Goal: Task Accomplishment & Management: Manage account settings

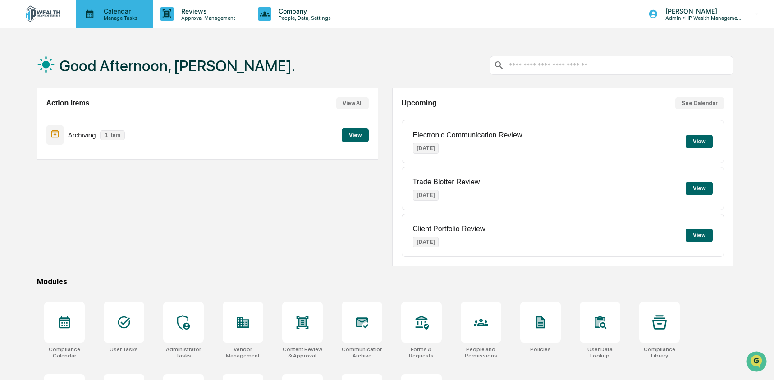
click at [100, 11] on p "Calendar" at bounding box center [119, 11] width 46 height 8
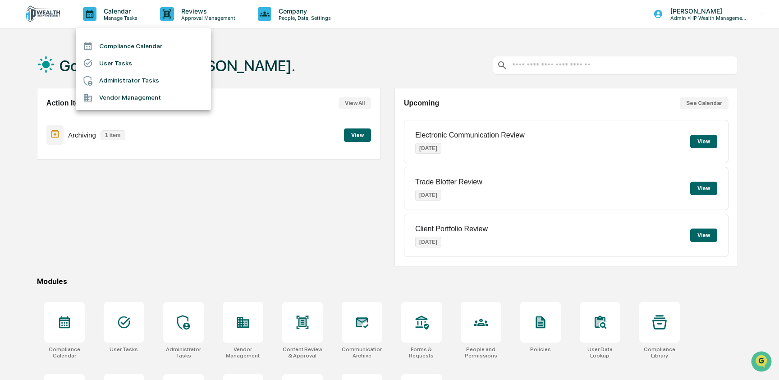
drag, startPoint x: 111, startPoint y: 70, endPoint x: 113, endPoint y: 77, distance: 6.6
click at [112, 75] on ul "Compliance Calendar User Tasks Administrator Tasks Vendor Management" at bounding box center [143, 69] width 135 height 82
click at [114, 80] on li "Administrator Tasks" at bounding box center [143, 80] width 135 height 17
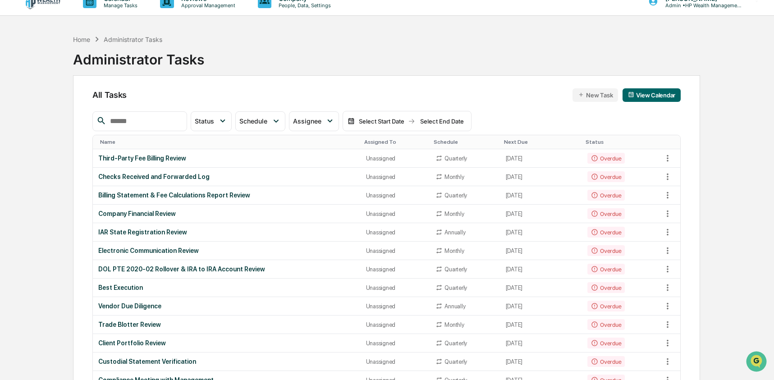
scroll to position [18, 0]
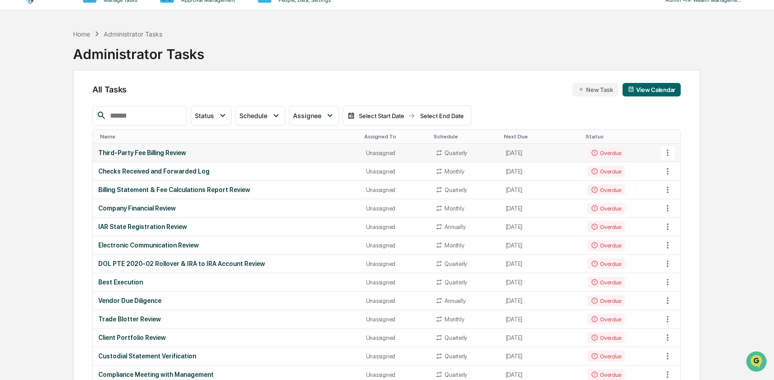
click at [177, 144] on td "Third-Party Fee Billing Review" at bounding box center [227, 153] width 268 height 18
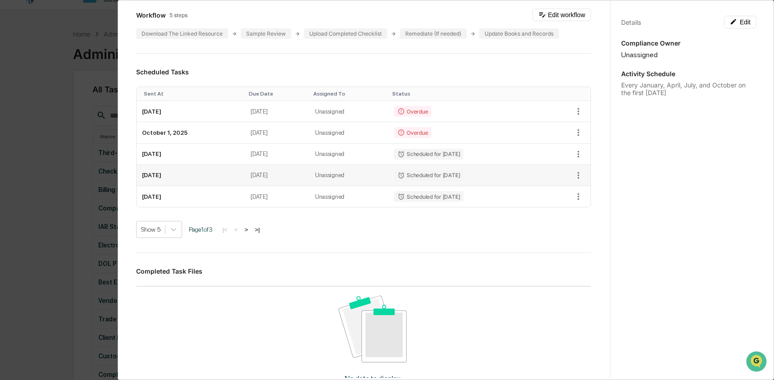
scroll to position [214, 0]
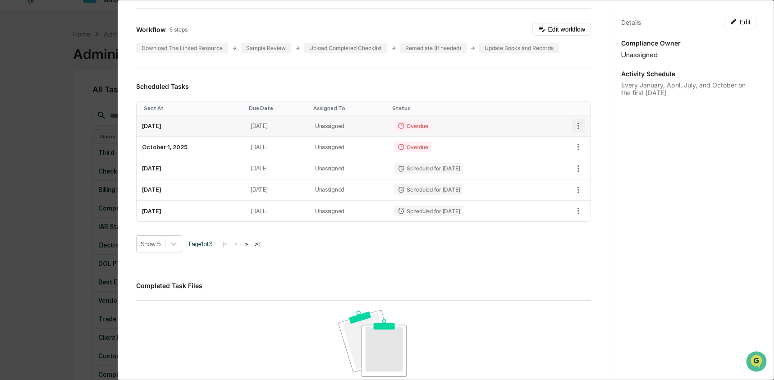
click at [573, 125] on icon "button" at bounding box center [578, 126] width 10 height 10
click at [583, 157] on li "Delete task" at bounding box center [604, 158] width 74 height 17
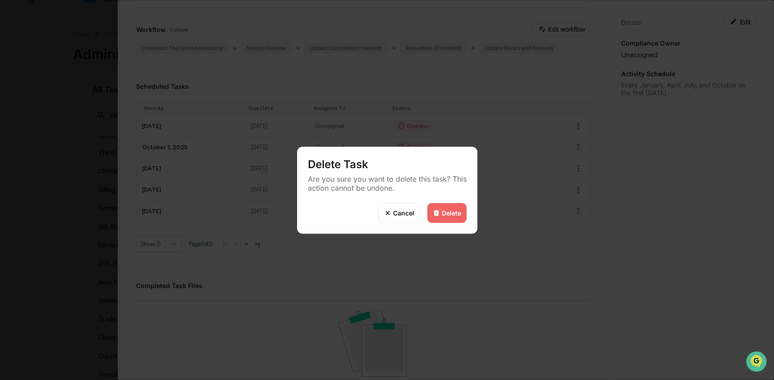
click at [438, 215] on img at bounding box center [436, 212] width 7 height 7
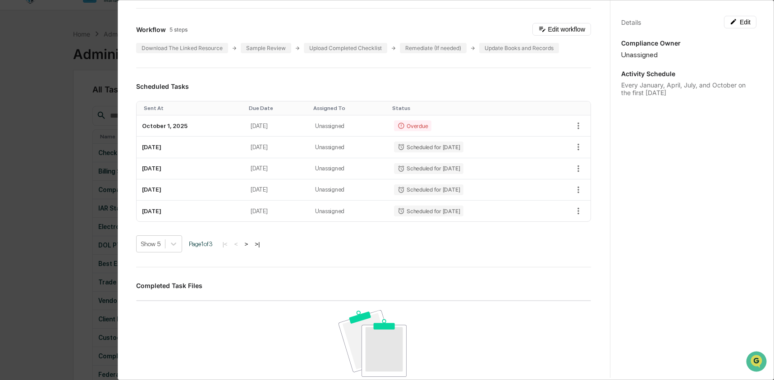
click at [69, 197] on div "Administrator Activity List Third-Party Fee Billing Review Continue Task Spawn …" at bounding box center [387, 190] width 774 height 380
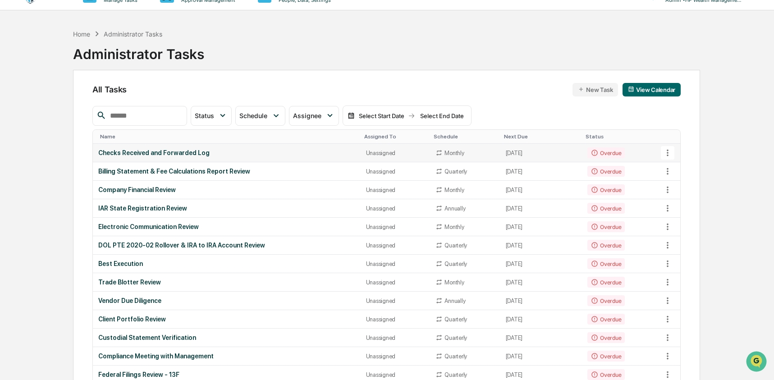
click at [225, 148] on td "Checks Received and Forwarded Log" at bounding box center [227, 153] width 268 height 18
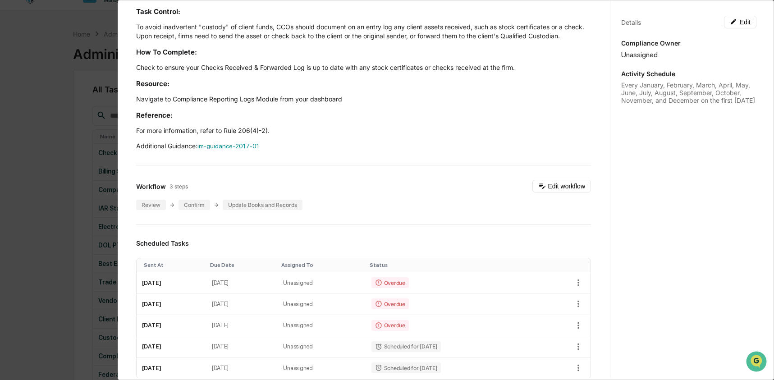
scroll to position [70, 0]
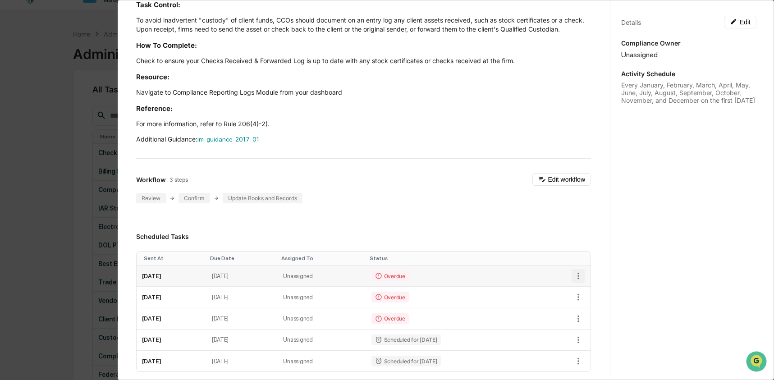
click at [573, 281] on icon "button" at bounding box center [578, 276] width 10 height 10
click at [586, 314] on li "Delete task" at bounding box center [604, 317] width 74 height 17
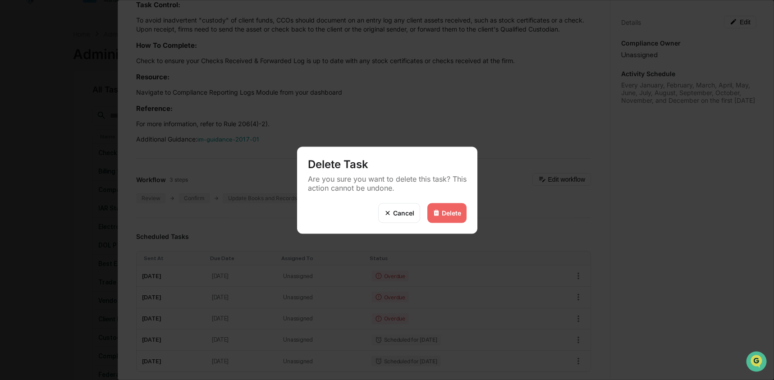
click at [458, 215] on div "Delete" at bounding box center [451, 213] width 19 height 8
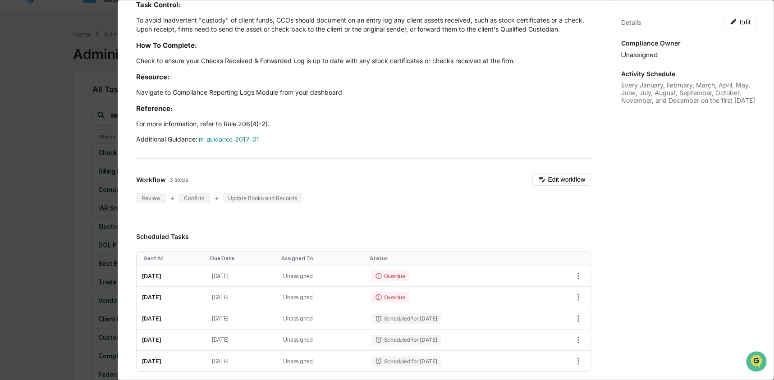
click at [66, 247] on div "Administrator Activity List Checks Received and Forwarded Log Continue Task Spa…" at bounding box center [387, 190] width 774 height 380
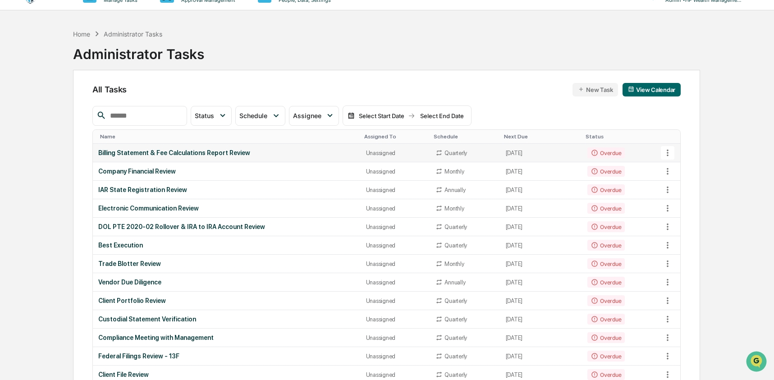
click at [279, 152] on div "Billing Statement & Fee Calculations Report Review" at bounding box center [226, 152] width 257 height 7
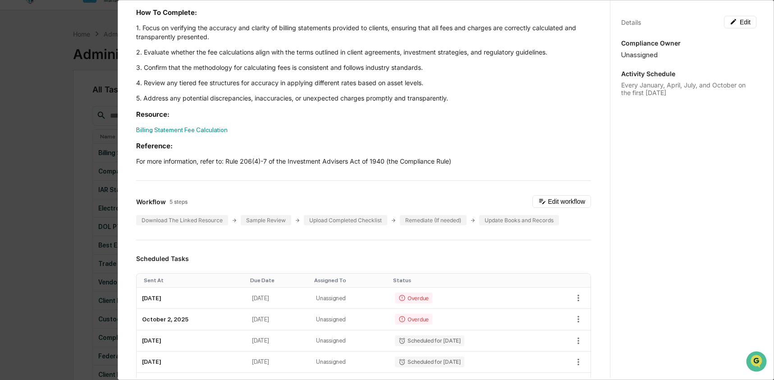
scroll to position [142, 0]
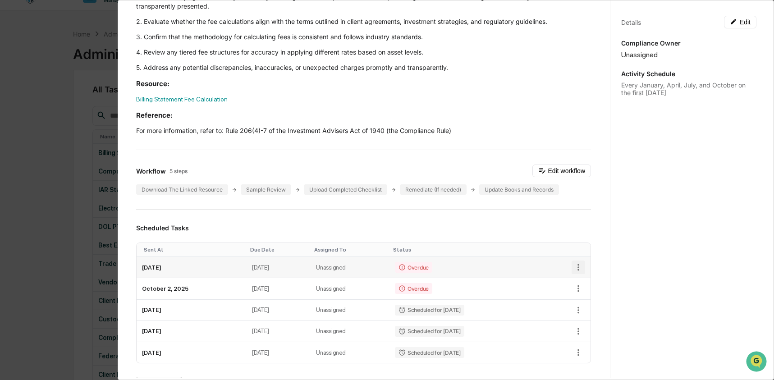
click at [573, 267] on icon "button" at bounding box center [578, 267] width 10 height 10
click at [586, 298] on li "Delete task" at bounding box center [604, 300] width 74 height 17
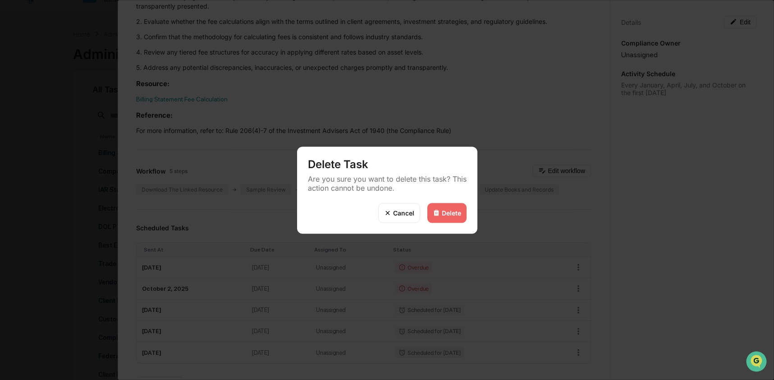
click at [448, 218] on div "Delete" at bounding box center [446, 213] width 39 height 20
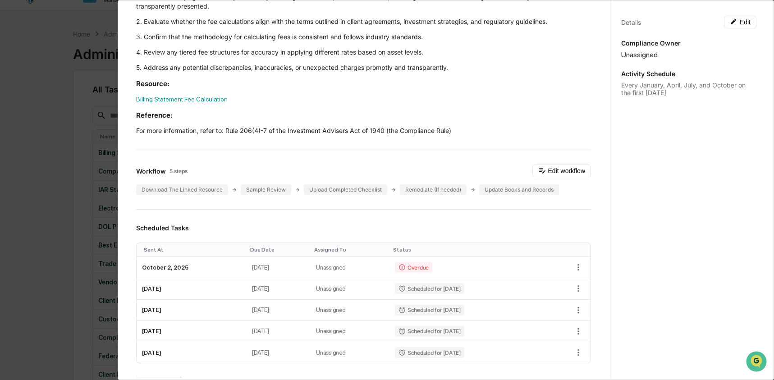
click at [69, 230] on div "Administrator Activity List Billing Statement & Fee Calculations Report Review …" at bounding box center [387, 190] width 774 height 380
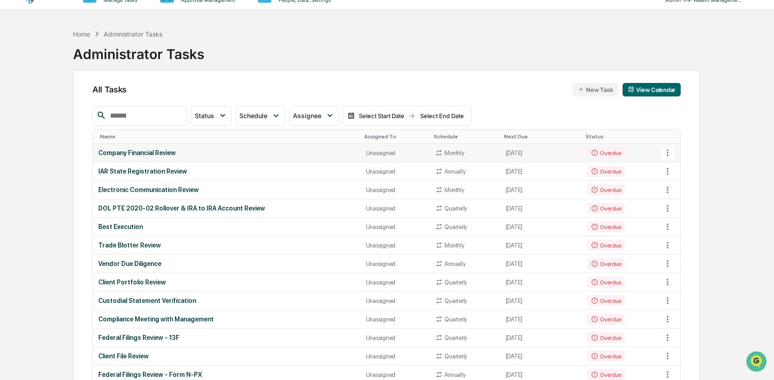
click at [134, 156] on div "Company Financial Review" at bounding box center [226, 152] width 257 height 7
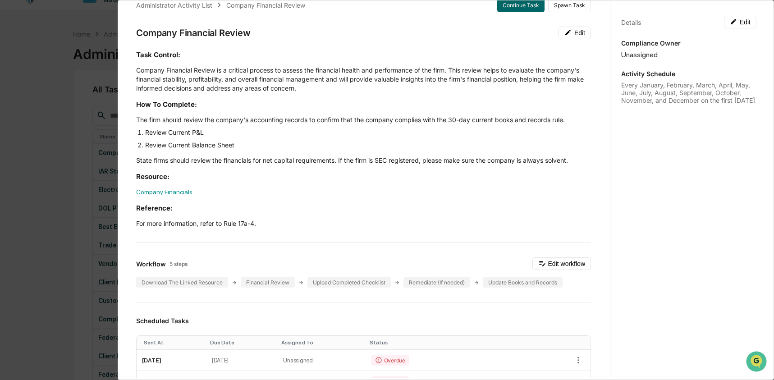
scroll to position [160, 0]
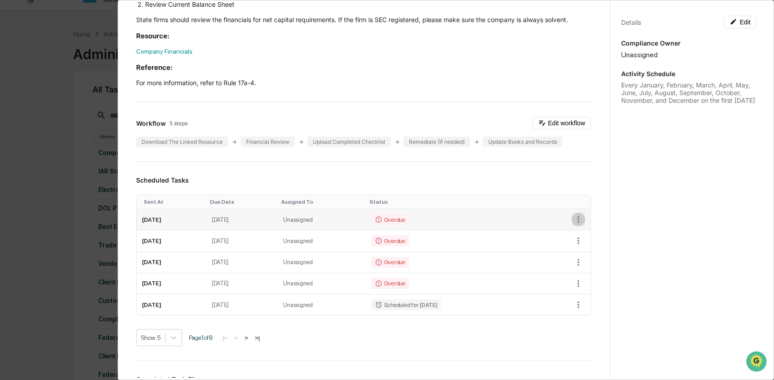
click at [573, 217] on icon "button" at bounding box center [578, 220] width 10 height 10
click at [577, 252] on img at bounding box center [577, 252] width 7 height 7
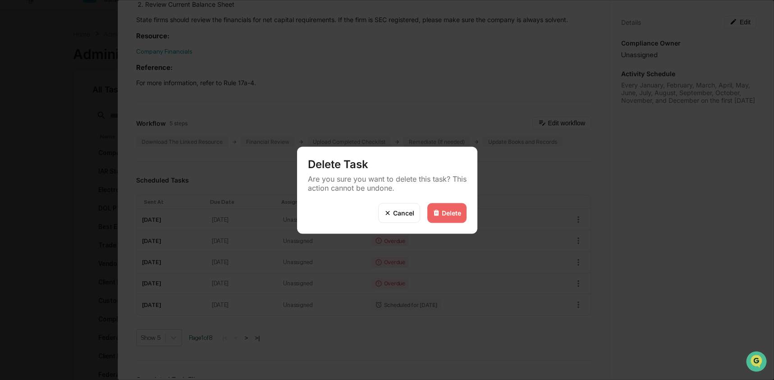
click at [461, 217] on div "Delete" at bounding box center [446, 213] width 39 height 20
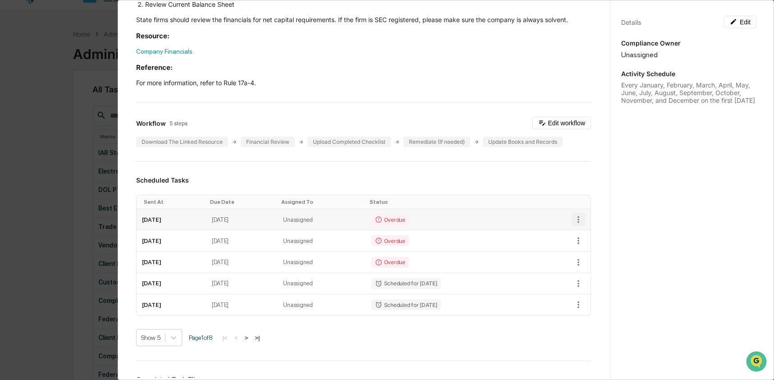
click at [573, 218] on icon "button" at bounding box center [578, 220] width 10 height 10
click at [577, 255] on img at bounding box center [577, 252] width 7 height 7
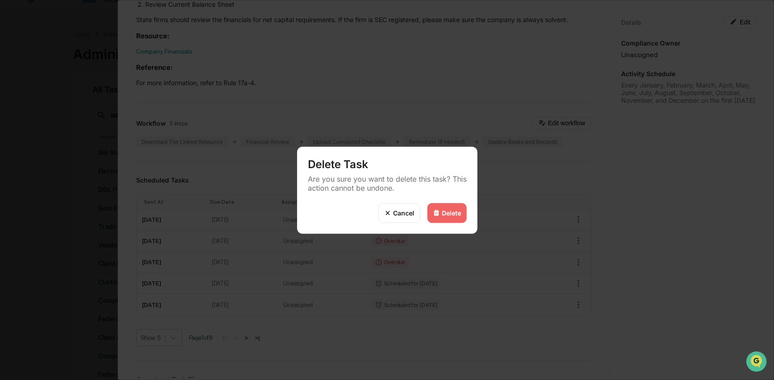
click at [454, 215] on div "Delete" at bounding box center [451, 213] width 19 height 8
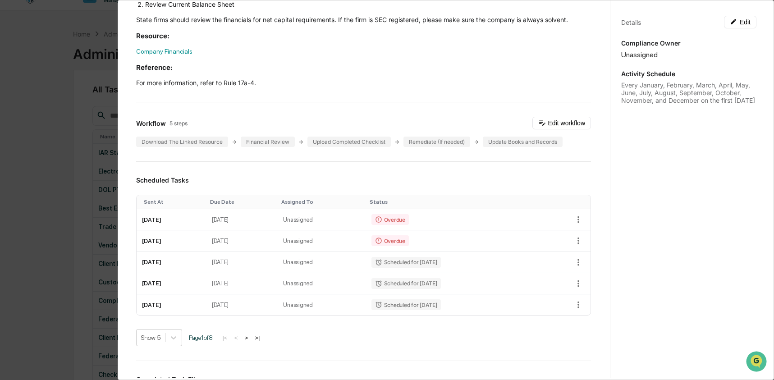
click at [51, 220] on div "Administrator Activity List Company Financial Review Continue Task Spawn Task C…" at bounding box center [387, 190] width 774 height 380
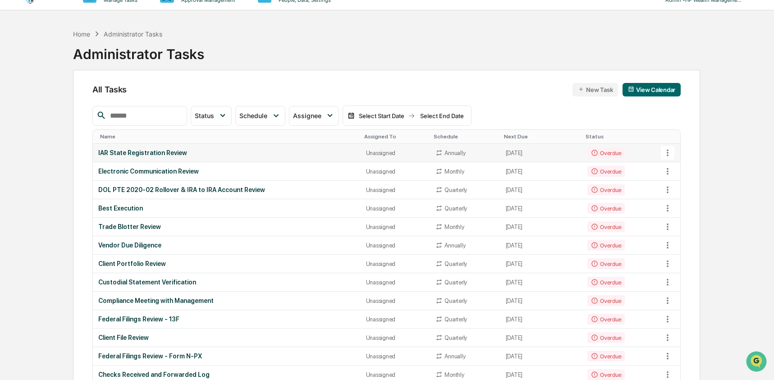
click at [165, 149] on div "IAR State Registration Review" at bounding box center [226, 152] width 257 height 7
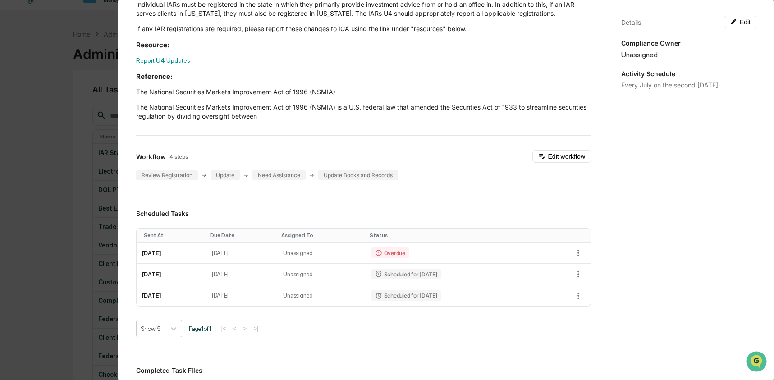
scroll to position [155, 0]
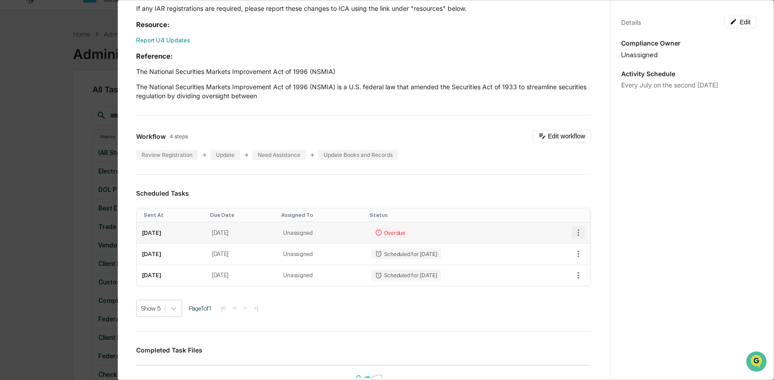
click at [573, 232] on icon "button" at bounding box center [578, 233] width 10 height 10
click at [591, 263] on li "Delete task" at bounding box center [604, 265] width 74 height 17
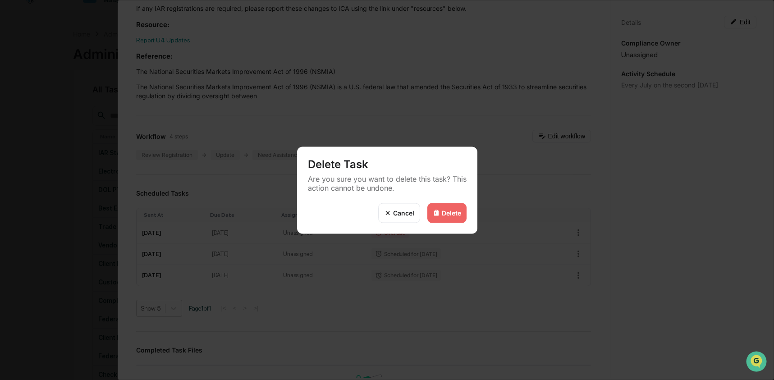
click at [450, 214] on div "Delete" at bounding box center [451, 213] width 19 height 8
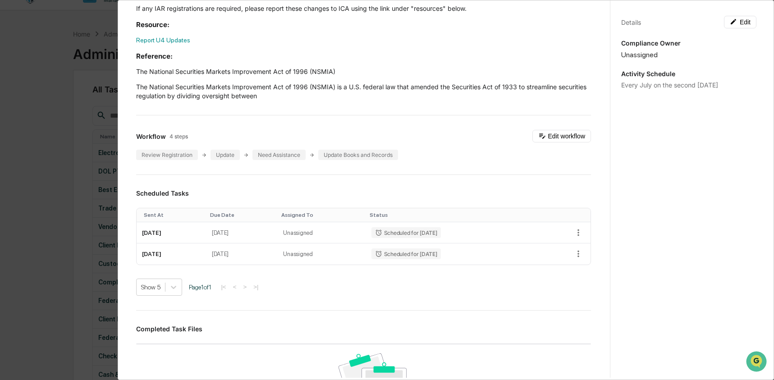
click at [63, 212] on div "Administrator Activity List IAR State Registration Review Start Task Spawn Task…" at bounding box center [387, 190] width 774 height 380
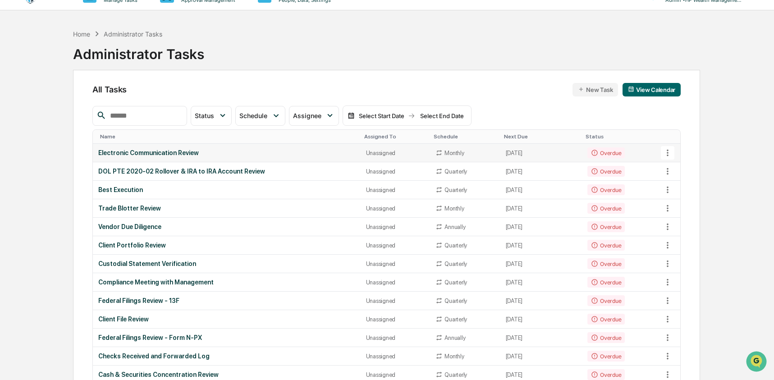
click at [150, 151] on div "Electronic Communication Review" at bounding box center [226, 152] width 257 height 7
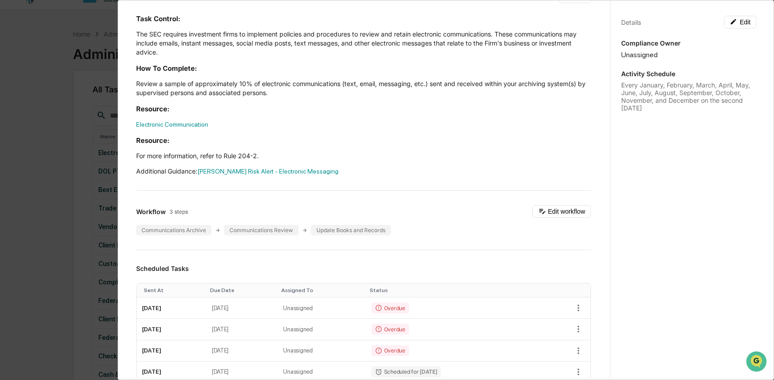
scroll to position [169, 0]
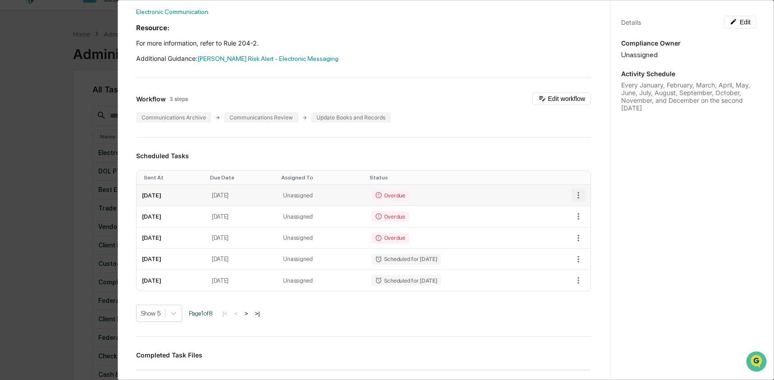
click at [573, 196] on icon "button" at bounding box center [578, 195] width 10 height 10
click at [583, 229] on li "Delete task" at bounding box center [604, 227] width 74 height 17
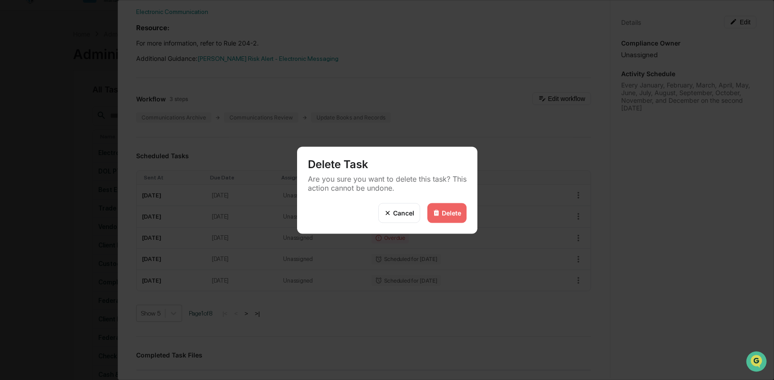
click at [446, 215] on div "Delete" at bounding box center [451, 213] width 19 height 8
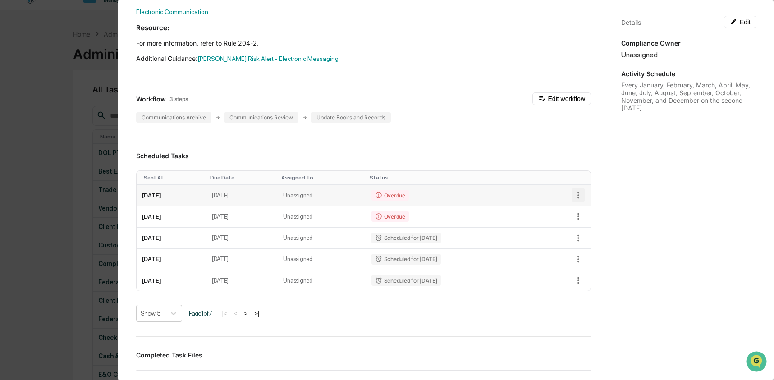
click at [573, 194] on icon "button" at bounding box center [578, 195] width 10 height 10
click at [583, 226] on li "Delete task" at bounding box center [604, 227] width 74 height 17
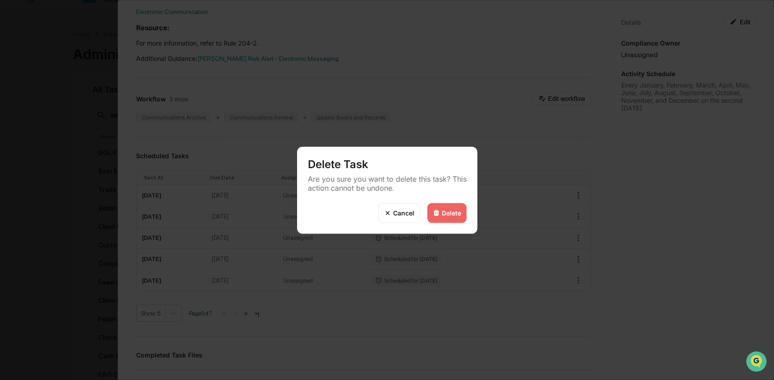
click at [456, 210] on div "Delete" at bounding box center [451, 213] width 19 height 8
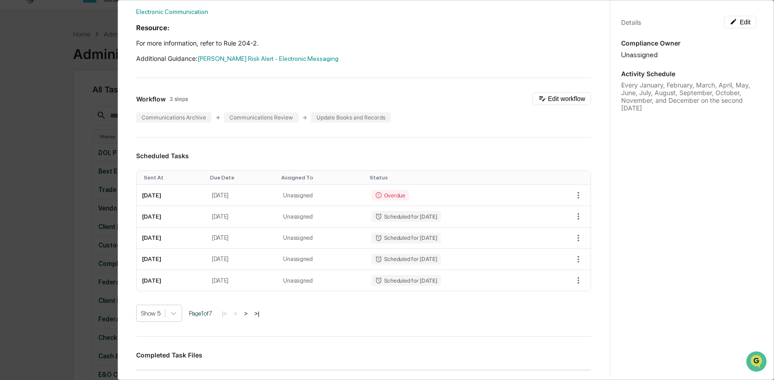
click at [44, 191] on div "Administrator Activity List Electronic Communication Review Continue Task Spawn…" at bounding box center [387, 190] width 774 height 380
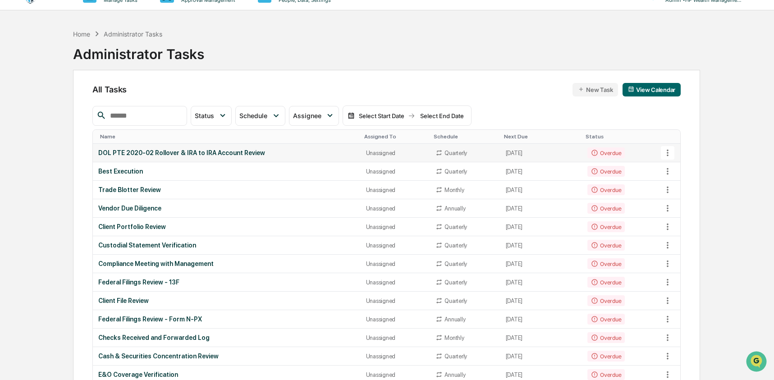
click at [128, 151] on div "DOL PTE 2020-02 Rollover & IRA to IRA Account Review" at bounding box center [226, 152] width 257 height 7
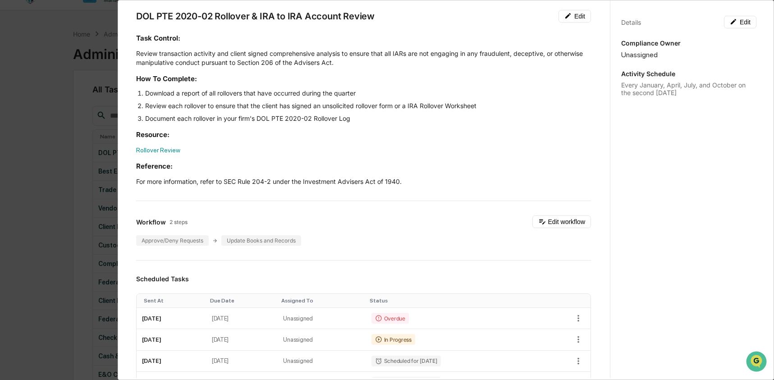
scroll to position [55, 0]
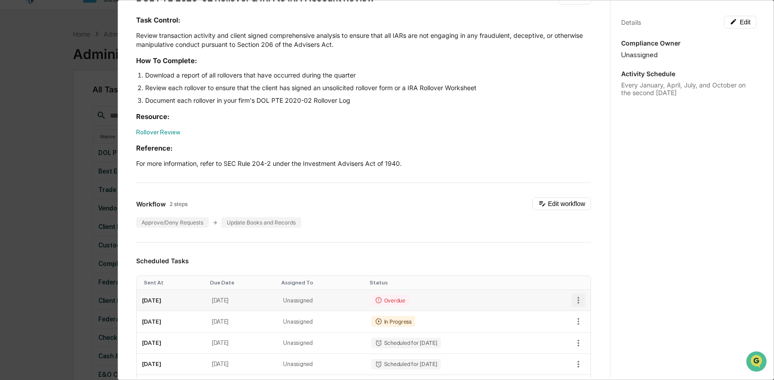
click at [573, 296] on icon "button" at bounding box center [578, 300] width 10 height 10
click at [589, 330] on li "Delete task" at bounding box center [604, 332] width 74 height 17
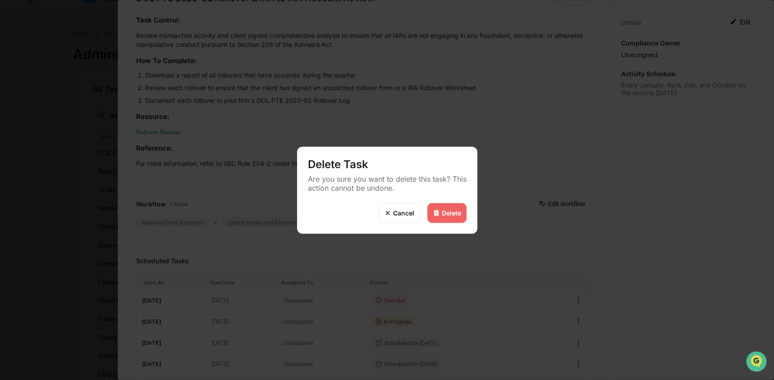
click at [437, 209] on img at bounding box center [436, 212] width 7 height 7
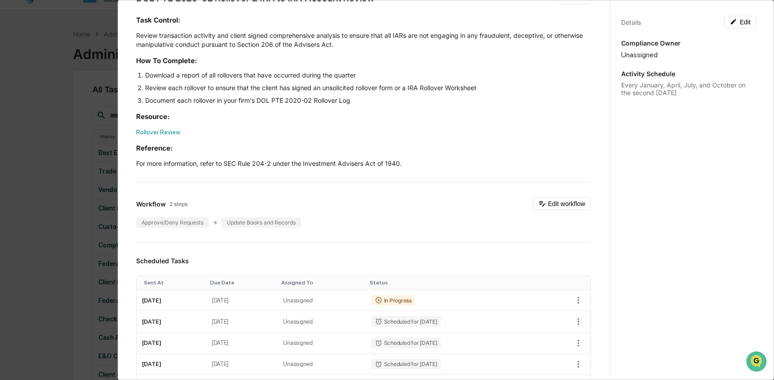
click at [49, 221] on div "Administrator Activity List DOL PTE 2020-02 Rollover & IRA to IRA Account Revie…" at bounding box center [387, 190] width 774 height 380
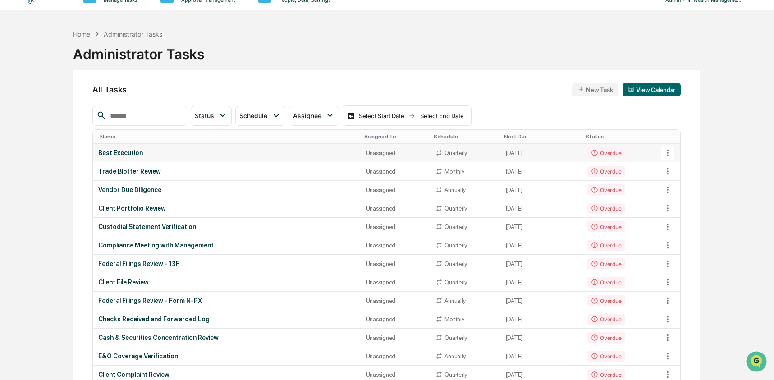
click at [169, 150] on div "Best Execution" at bounding box center [226, 152] width 257 height 7
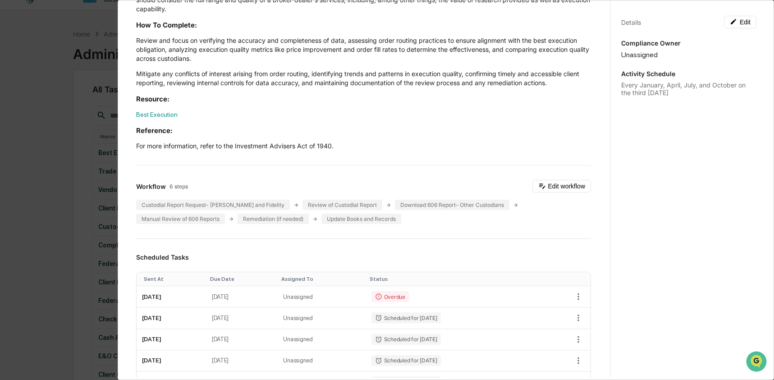
scroll to position [123, 0]
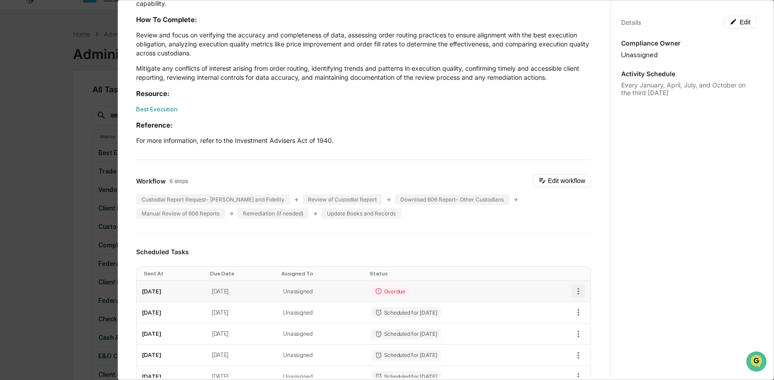
click at [573, 289] on icon "button" at bounding box center [578, 291] width 10 height 10
click at [590, 318] on li "Delete task" at bounding box center [604, 323] width 74 height 17
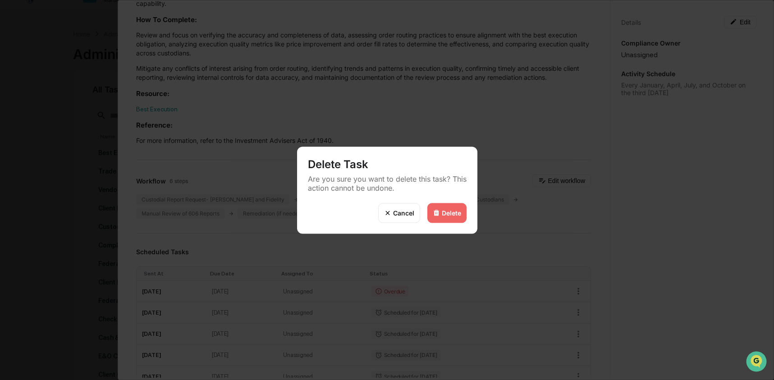
click at [440, 210] on div "Delete" at bounding box center [446, 213] width 39 height 20
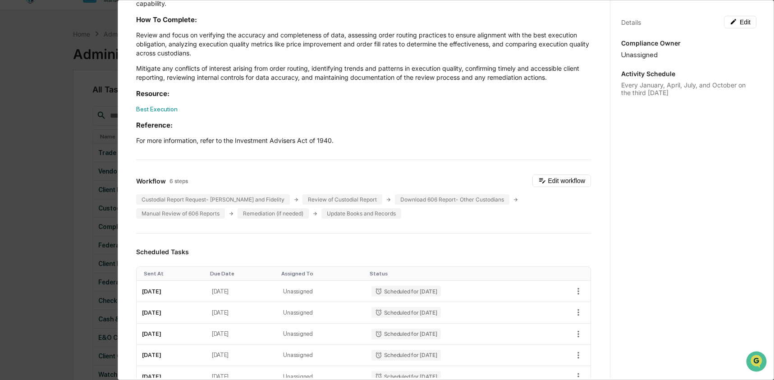
click at [31, 198] on div "Administrator Activity List Best Execution Start Task Spawn Task Best Execution…" at bounding box center [387, 190] width 774 height 380
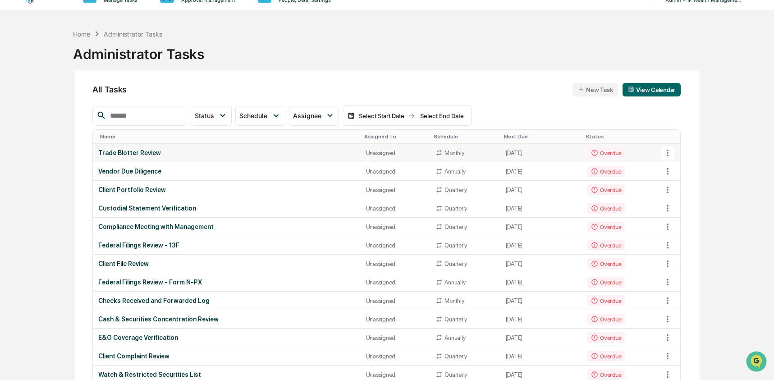
click at [218, 147] on td "Trade Blotter Review" at bounding box center [227, 153] width 268 height 18
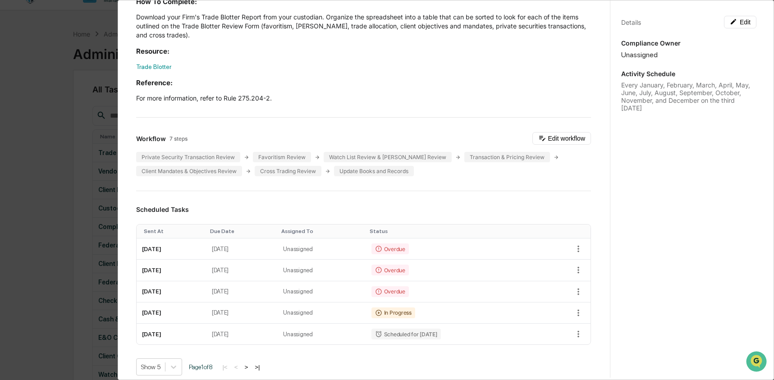
scroll to position [160, 0]
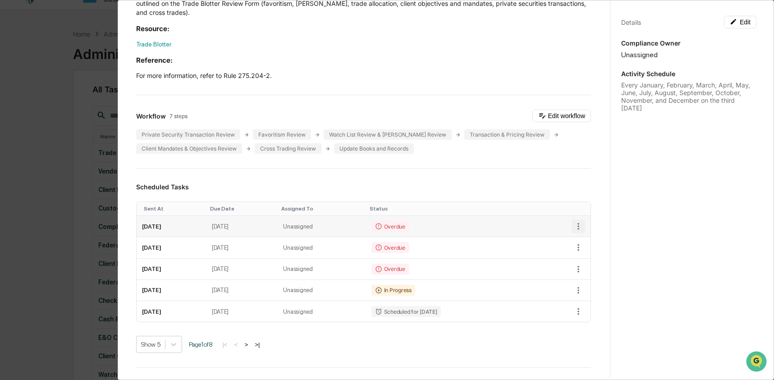
click at [573, 225] on icon "button" at bounding box center [578, 226] width 10 height 10
click at [572, 257] on li "Delete task" at bounding box center [604, 259] width 74 height 17
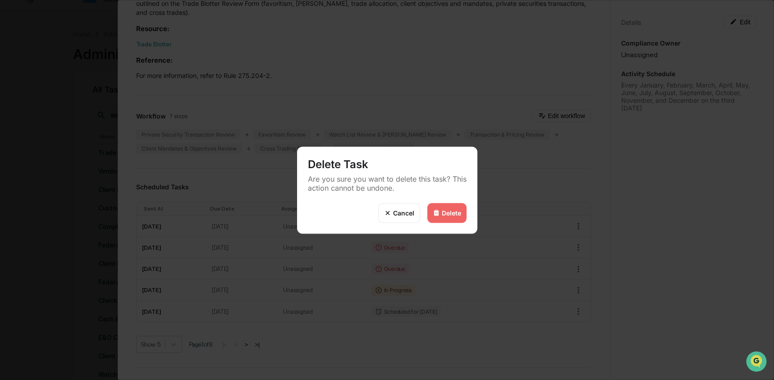
click at [456, 212] on div "Delete" at bounding box center [451, 213] width 19 height 8
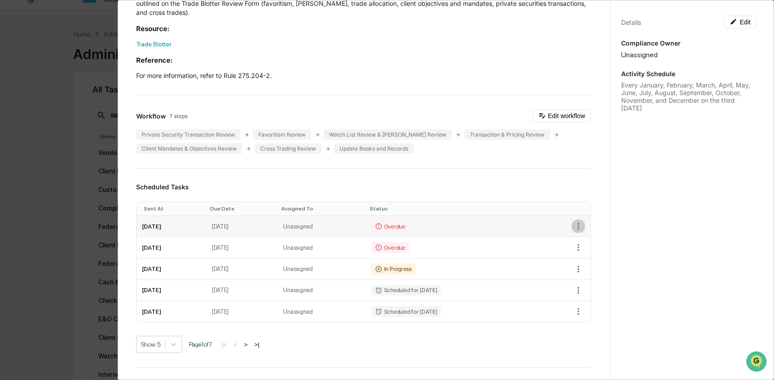
click at [573, 226] on icon "button" at bounding box center [578, 226] width 10 height 10
click at [594, 262] on li "Delete task" at bounding box center [604, 259] width 74 height 17
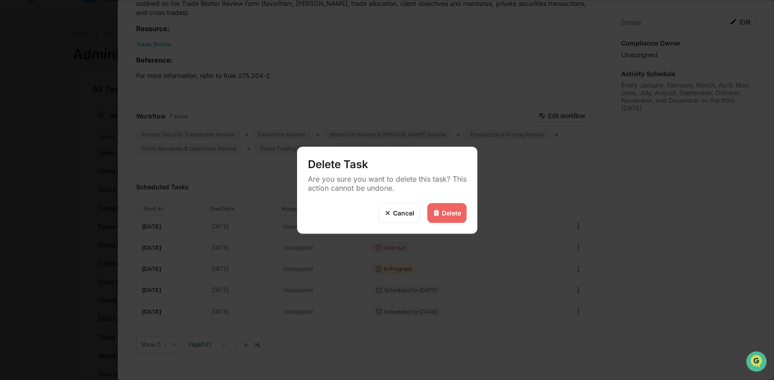
click at [441, 218] on div "Delete" at bounding box center [446, 213] width 39 height 20
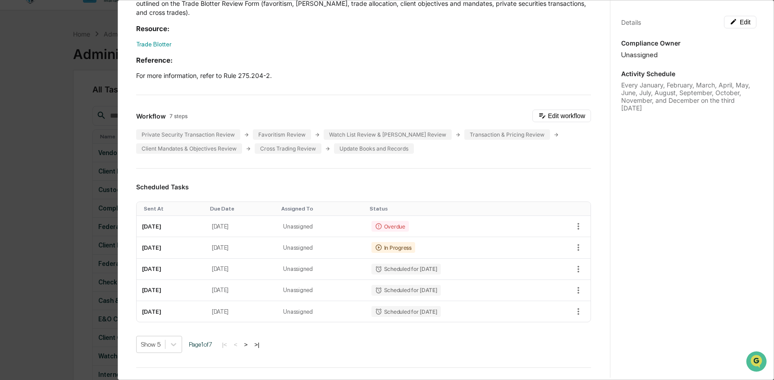
click at [61, 240] on div "Administrator Activity List Trade Blotter Review Continue Task Spawn Task Trade…" at bounding box center [387, 190] width 774 height 380
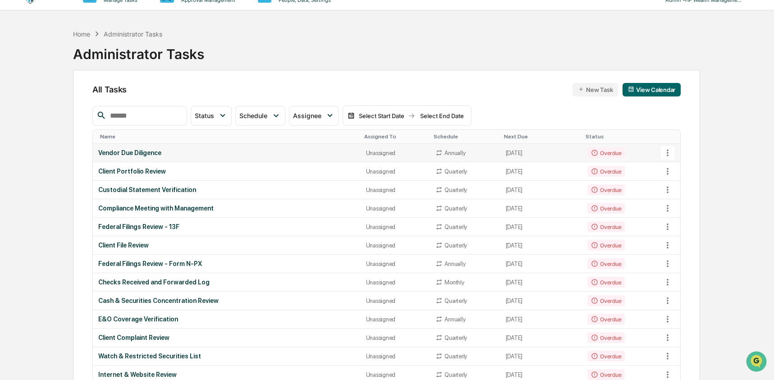
click at [200, 147] on td "Vendor Due Diligence" at bounding box center [227, 153] width 268 height 18
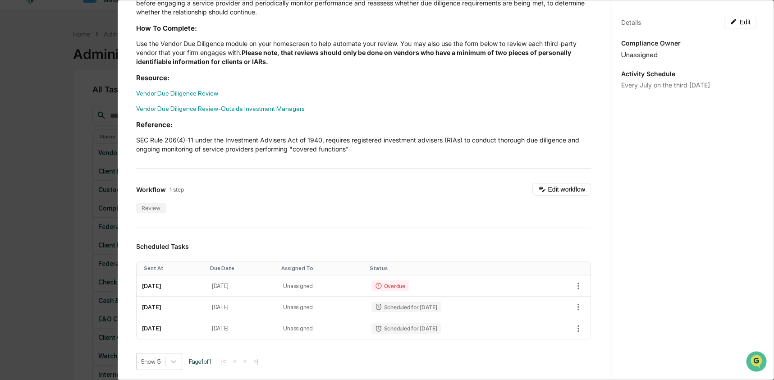
scroll to position [103, 0]
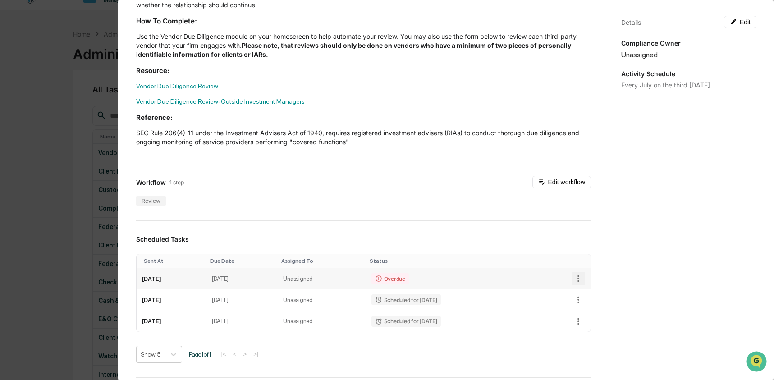
click at [573, 279] on icon "button" at bounding box center [578, 279] width 10 height 10
click at [590, 315] on li "Delete task" at bounding box center [604, 311] width 74 height 17
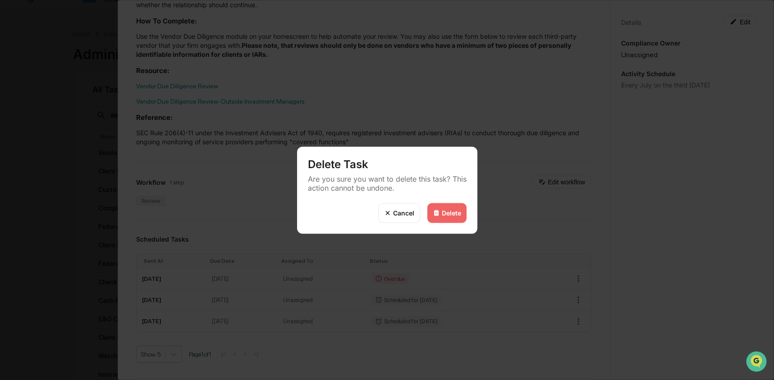
click at [437, 211] on img at bounding box center [436, 212] width 7 height 7
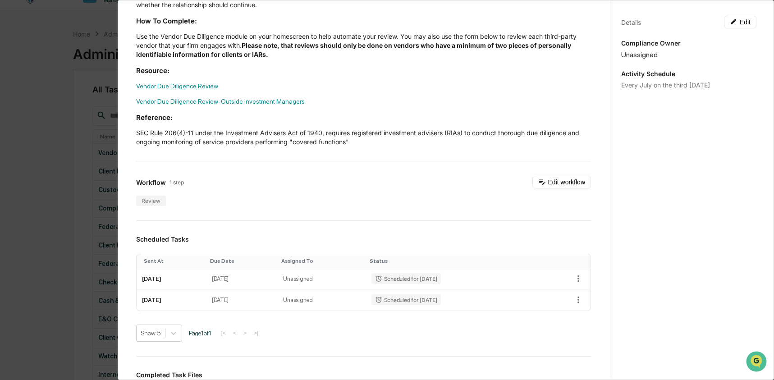
click at [79, 207] on div "Administrator Activity List Vendor Due Diligence Start Task Spawn Task Vendor D…" at bounding box center [387, 190] width 774 height 380
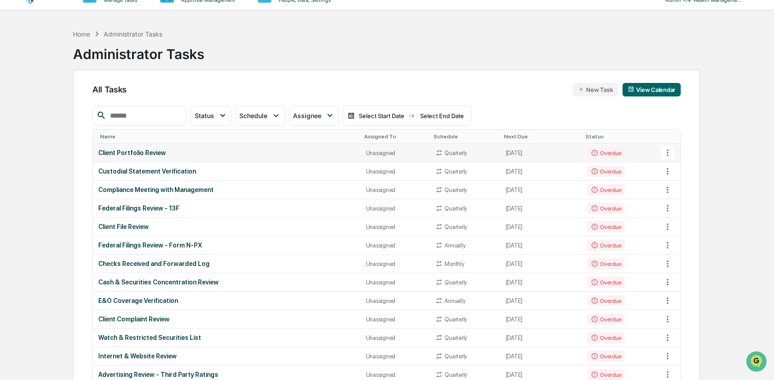
click at [156, 149] on div "Client Portfolio Review" at bounding box center [226, 152] width 257 height 7
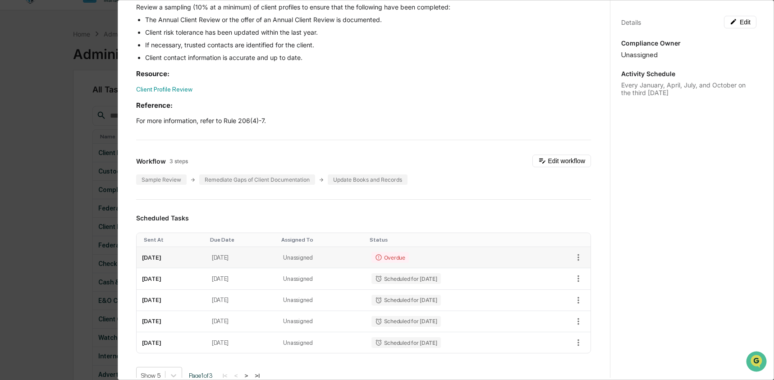
scroll to position [133, 0]
click at [573, 258] on icon "button" at bounding box center [578, 256] width 10 height 10
click at [576, 286] on img at bounding box center [577, 289] width 7 height 7
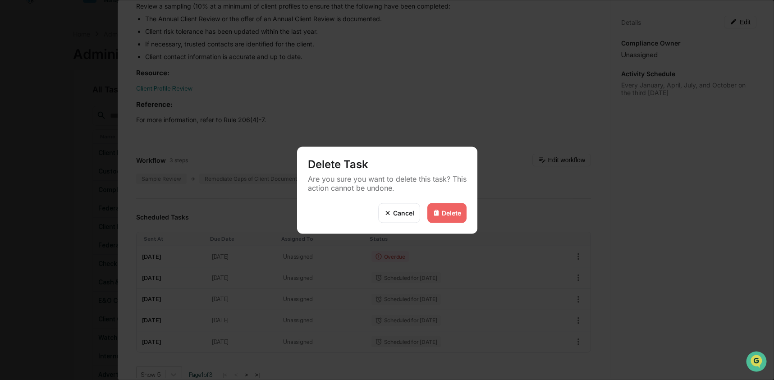
click at [442, 210] on div "Delete" at bounding box center [451, 213] width 19 height 8
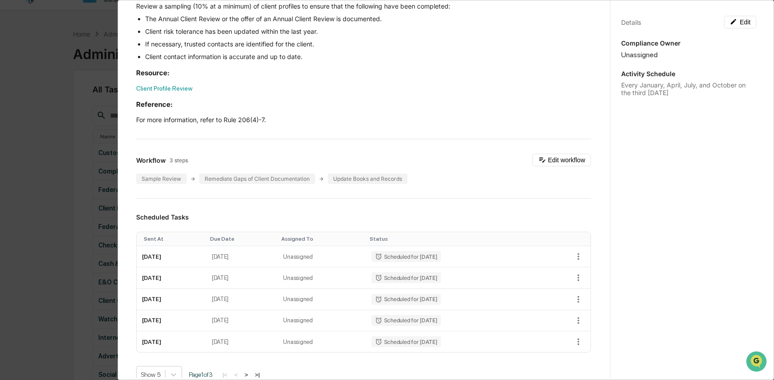
click at [63, 223] on div "Administrator Activity List Client Portfolio Review Start Task Spawn Task Clien…" at bounding box center [387, 190] width 774 height 380
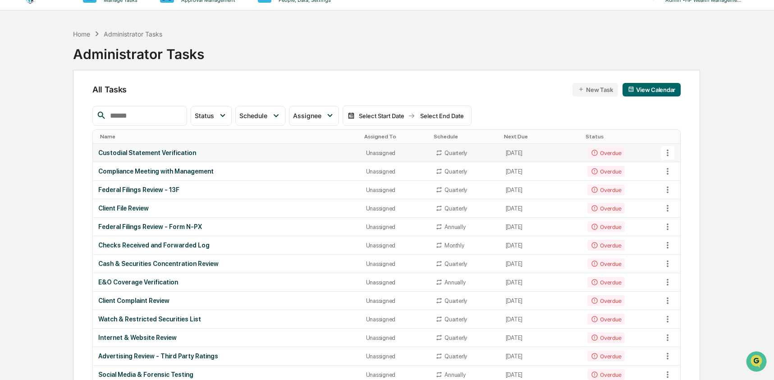
click at [231, 149] on div "Custodial Statement Verification" at bounding box center [226, 152] width 257 height 7
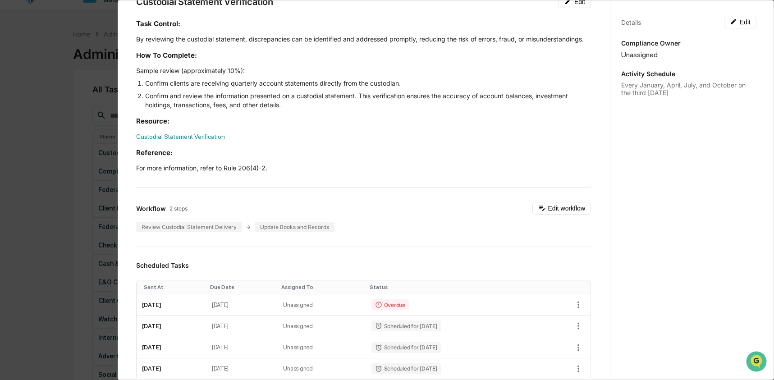
scroll to position [62, 0]
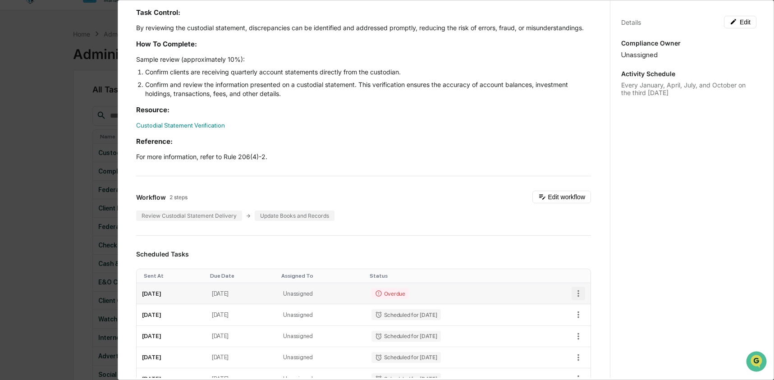
click at [573, 298] on icon "button" at bounding box center [578, 293] width 10 height 10
click at [594, 337] on li "Delete task" at bounding box center [604, 335] width 74 height 17
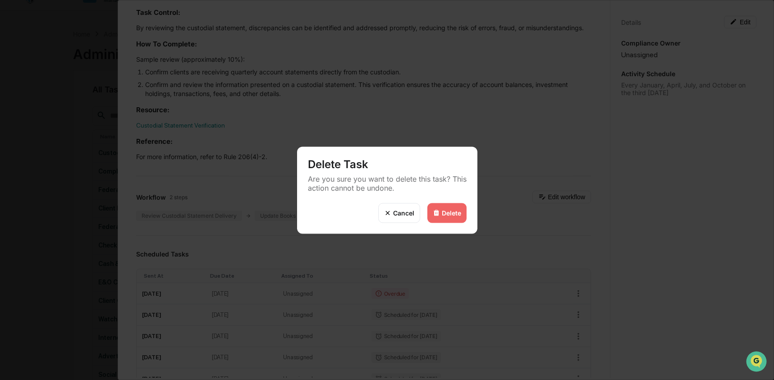
click at [454, 219] on div "Delete" at bounding box center [446, 213] width 39 height 20
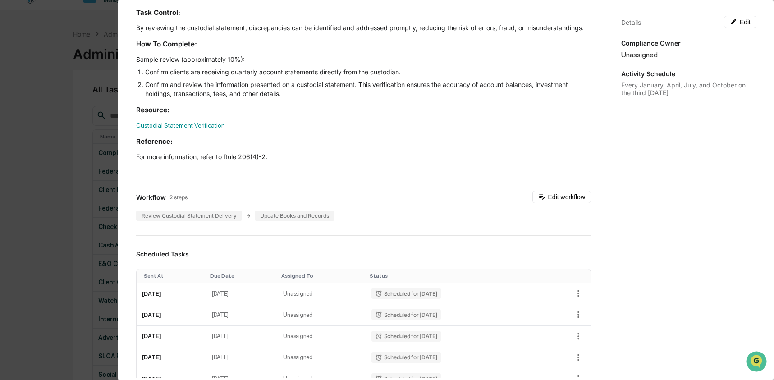
click at [69, 210] on div "Administrator Activity List Custodial Statement Verification Start Task Spawn T…" at bounding box center [387, 190] width 774 height 380
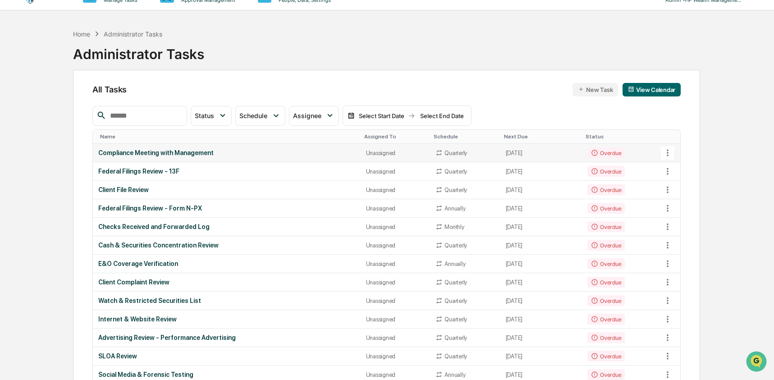
click at [148, 157] on td "Compliance Meeting with Management" at bounding box center [227, 153] width 268 height 18
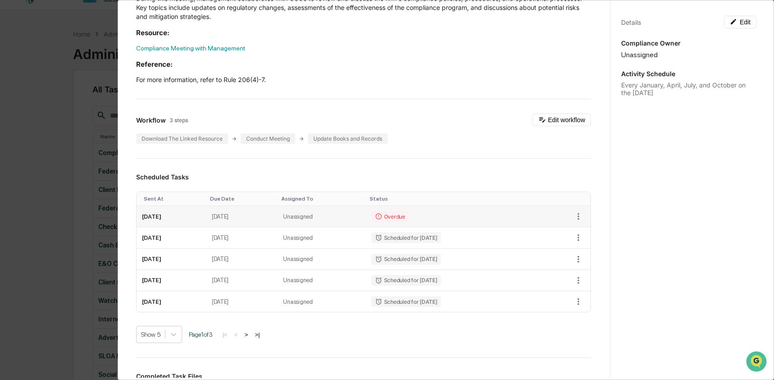
scroll to position [150, 0]
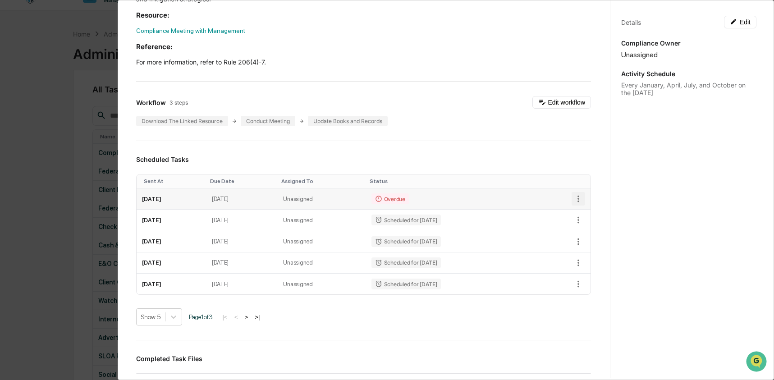
click at [573, 201] on icon "button" at bounding box center [578, 199] width 10 height 10
click at [591, 232] on li "Delete task" at bounding box center [604, 231] width 74 height 17
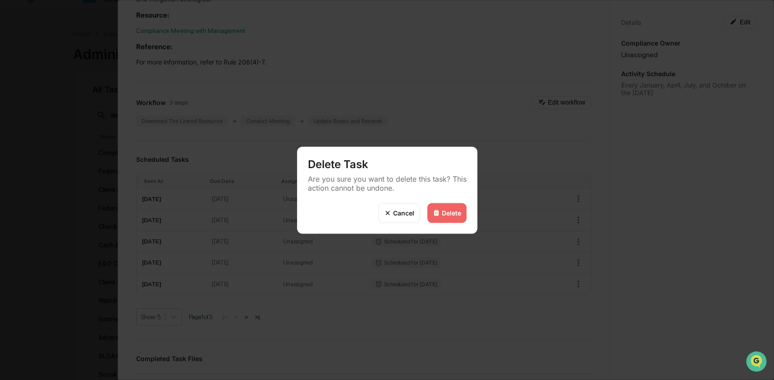
click at [438, 213] on img at bounding box center [436, 212] width 7 height 7
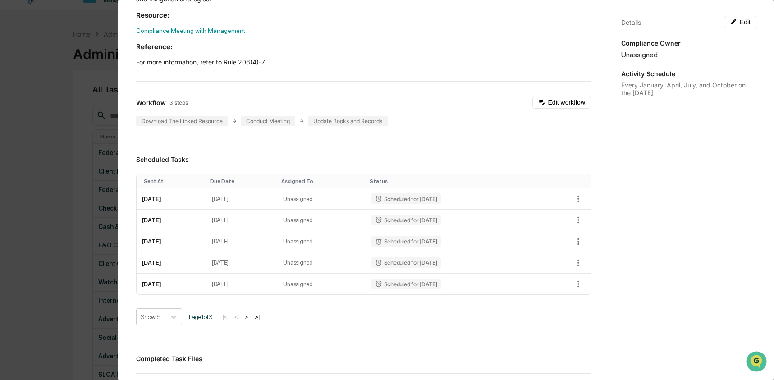
click at [44, 194] on div "Administrator Activity List Compliance Meeting with Management Start Task Spawn…" at bounding box center [387, 190] width 774 height 380
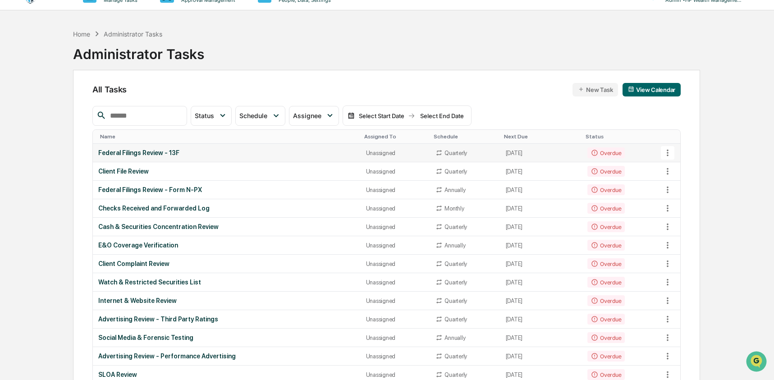
click at [202, 151] on div "Federal Filings Review - 13F" at bounding box center [226, 152] width 257 height 7
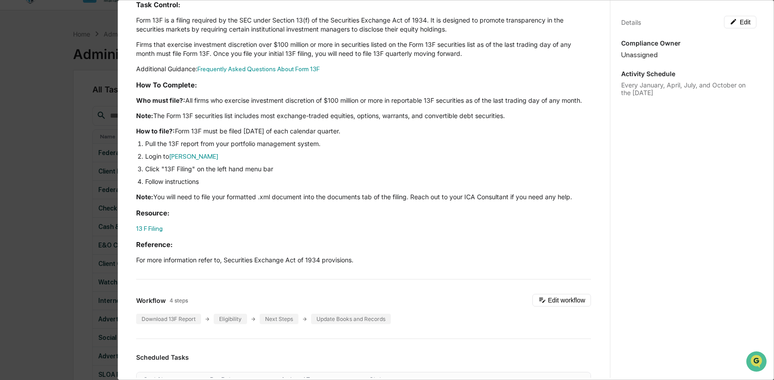
scroll to position [180, 0]
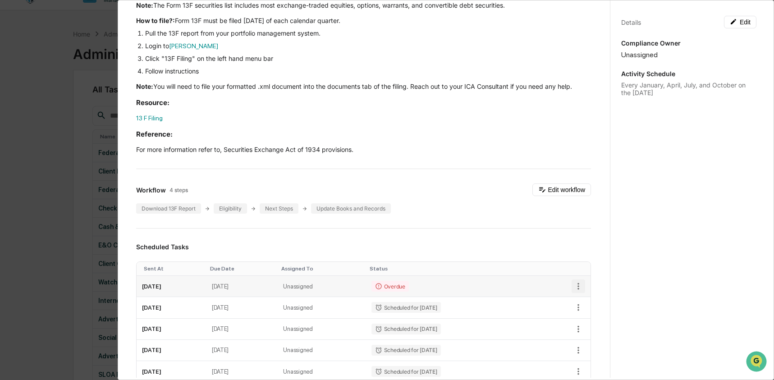
click at [573, 291] on icon "button" at bounding box center [578, 286] width 10 height 10
click at [585, 325] on li "Delete task" at bounding box center [604, 328] width 74 height 17
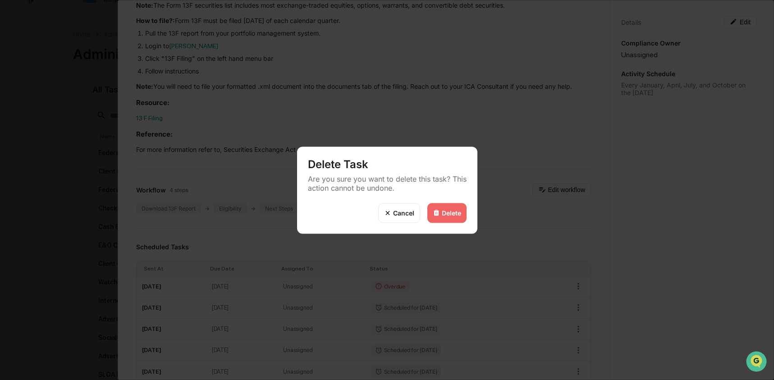
click at [449, 214] on div "Delete" at bounding box center [451, 213] width 19 height 8
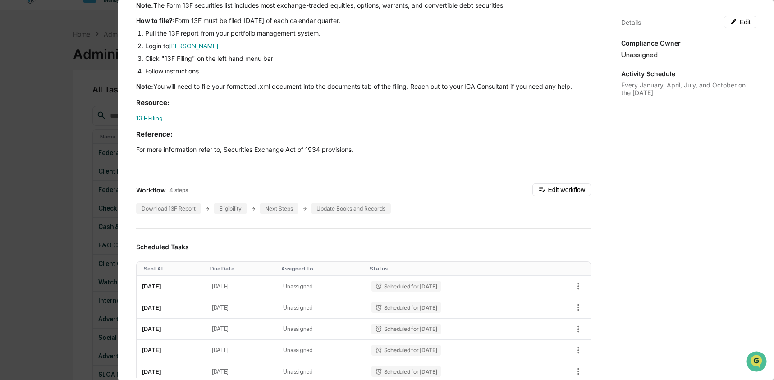
click at [31, 213] on div "Administrator Activity List Federal Filings Review - 13F Start Task Spawn Task …" at bounding box center [387, 190] width 774 height 380
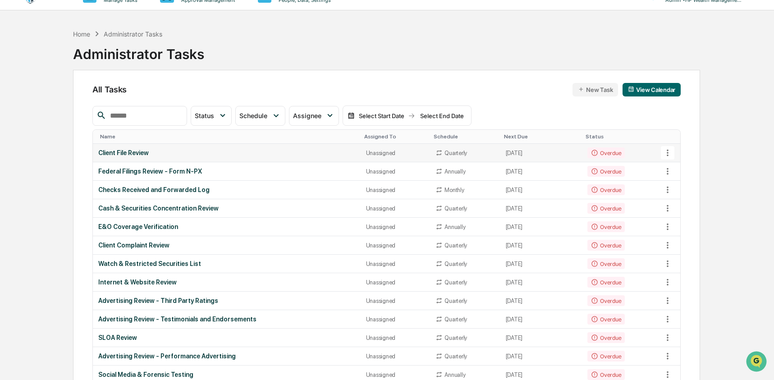
click at [174, 153] on div "Client File Review" at bounding box center [226, 152] width 257 height 7
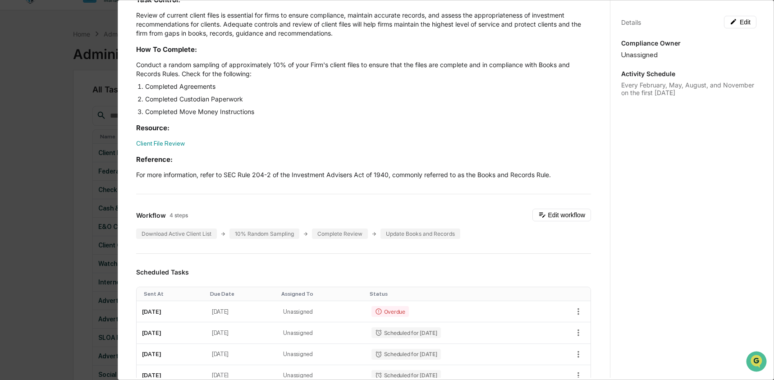
scroll to position [132, 0]
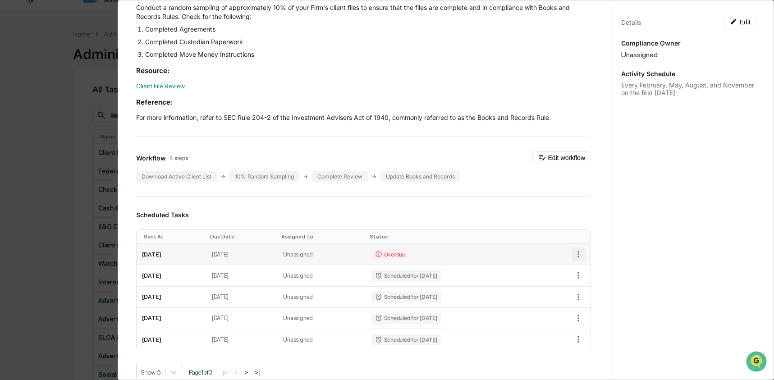
click at [577, 258] on icon "button" at bounding box center [578, 254] width 2 height 7
click at [584, 281] on li "Delete task" at bounding box center [604, 287] width 74 height 17
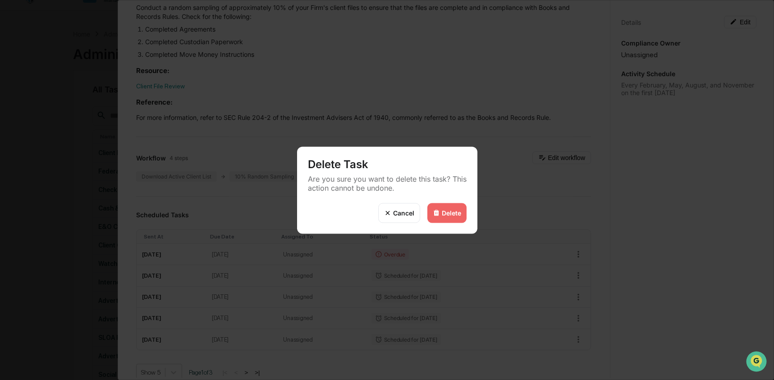
click at [450, 210] on div "Delete" at bounding box center [451, 213] width 19 height 8
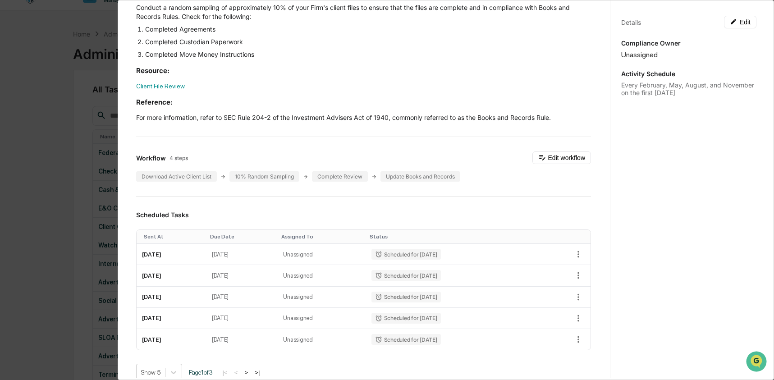
click at [54, 222] on div "Administrator Activity List Client File Review Start Task Spawn Task Client Fil…" at bounding box center [387, 190] width 774 height 380
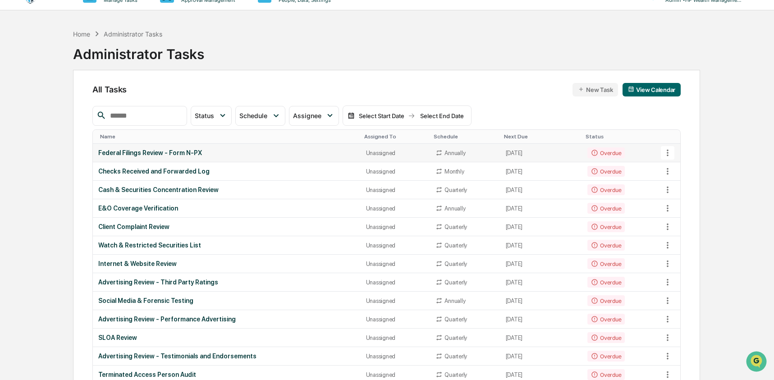
click at [232, 155] on div "Federal Filings Review - Form N-PX" at bounding box center [226, 152] width 257 height 7
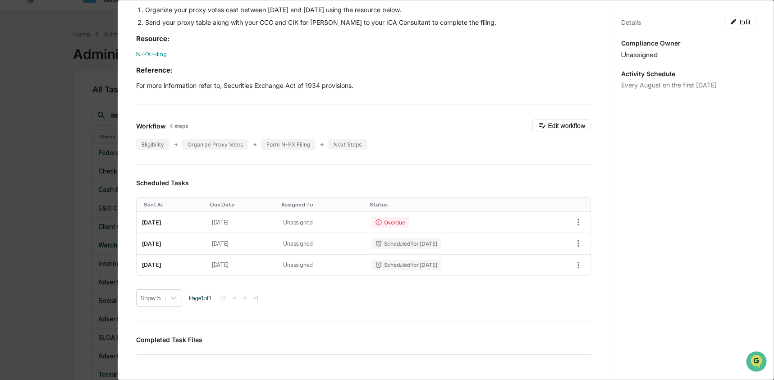
scroll to position [163, 0]
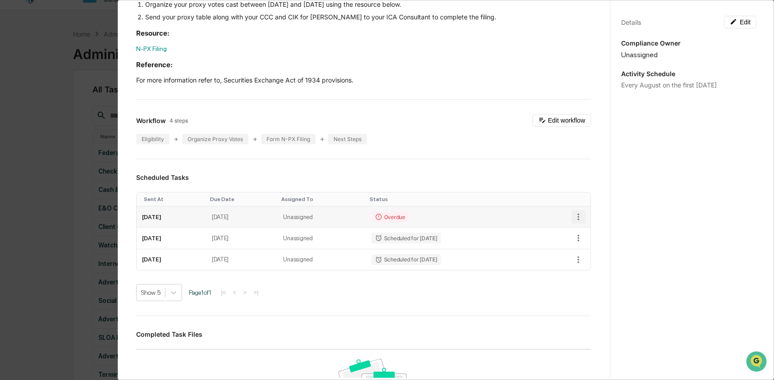
click at [573, 214] on icon "button" at bounding box center [578, 217] width 10 height 10
click at [584, 249] on li "Delete task" at bounding box center [604, 249] width 74 height 17
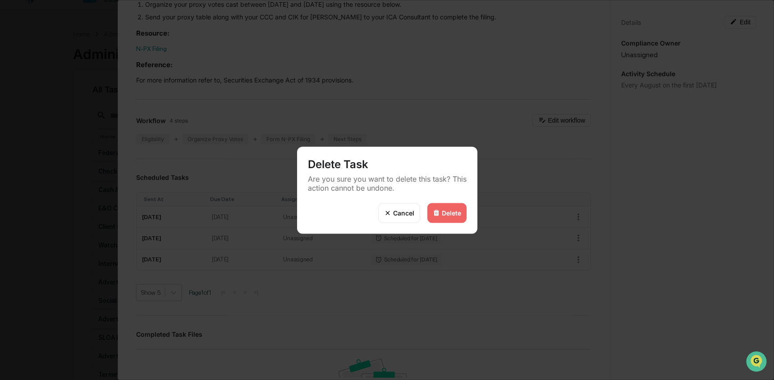
click at [452, 216] on div "Delete" at bounding box center [451, 213] width 19 height 8
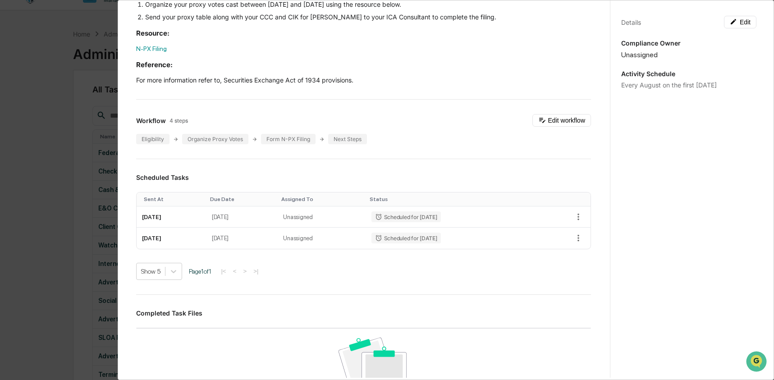
click at [55, 140] on div "Administrator Activity List Federal Filings Review - Form N-PX Start Task Spawn…" at bounding box center [387, 190] width 774 height 380
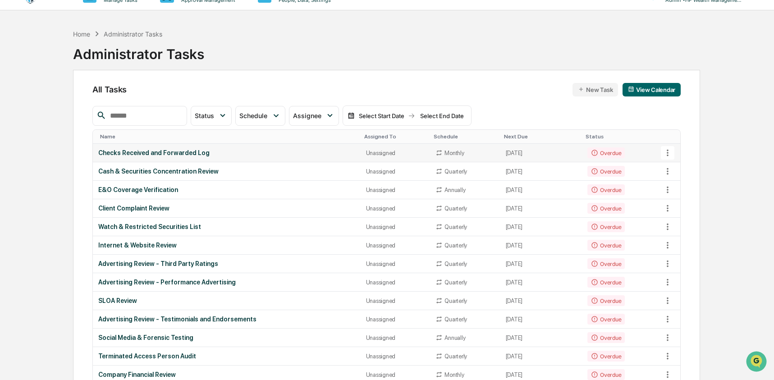
click at [160, 151] on div "Checks Received and Forwarded Log" at bounding box center [226, 152] width 257 height 7
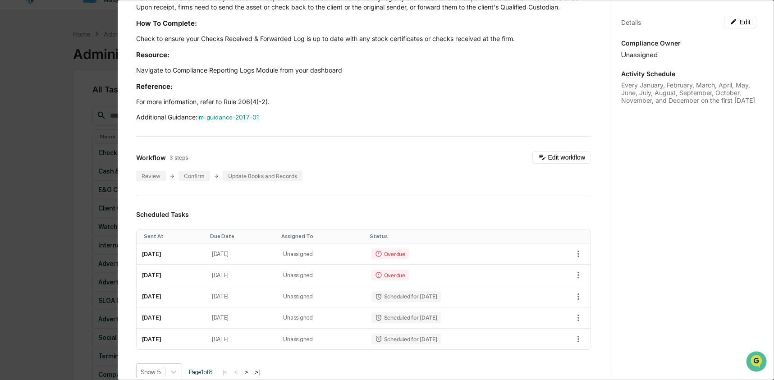
scroll to position [133, 0]
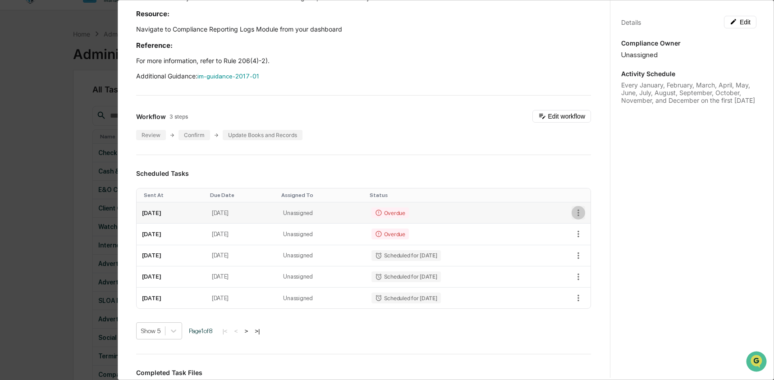
click at [573, 218] on icon "button" at bounding box center [578, 213] width 10 height 10
click at [467, 146] on div at bounding box center [389, 190] width 779 height 380
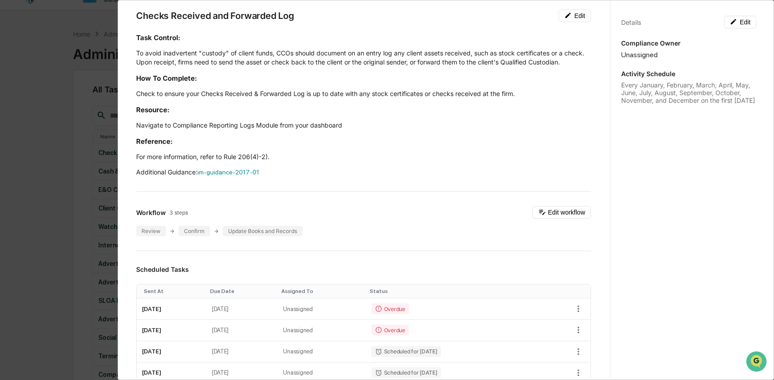
scroll to position [100, 0]
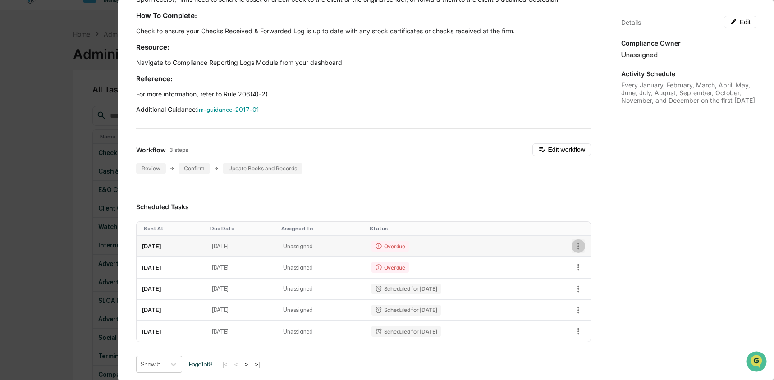
click at [573, 251] on icon "button" at bounding box center [578, 246] width 10 height 10
click at [586, 288] on li "Delete task" at bounding box center [604, 287] width 74 height 17
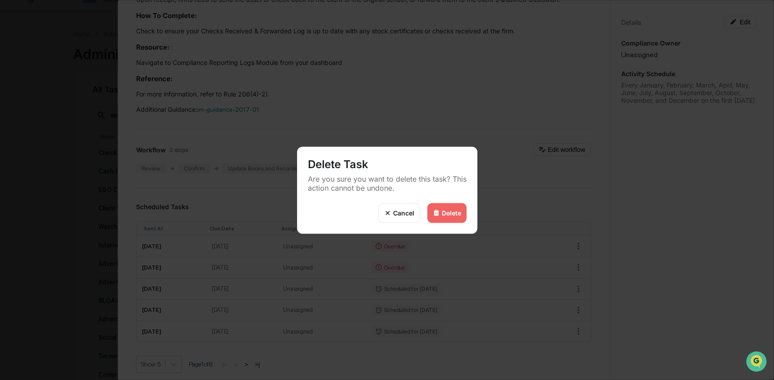
click at [438, 213] on img at bounding box center [436, 212] width 7 height 7
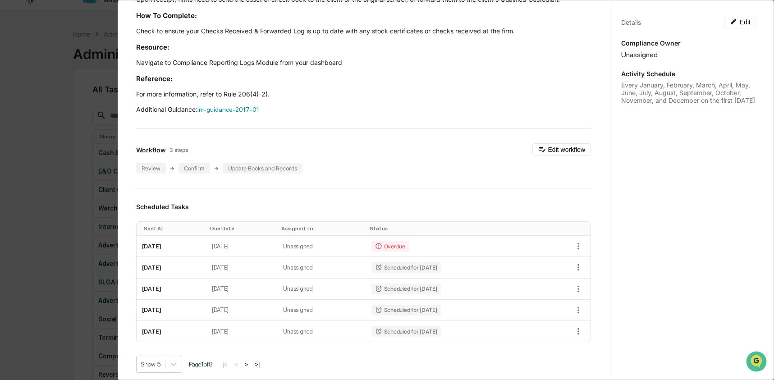
click at [36, 179] on div "Administrator Activity List Checks Received and Forwarded Log Continue Task Spa…" at bounding box center [387, 190] width 774 height 380
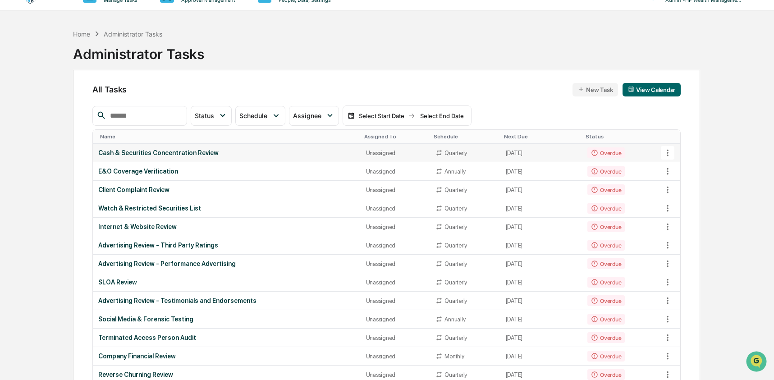
click at [193, 153] on div "Cash & Securities Concentration Review" at bounding box center [226, 152] width 257 height 7
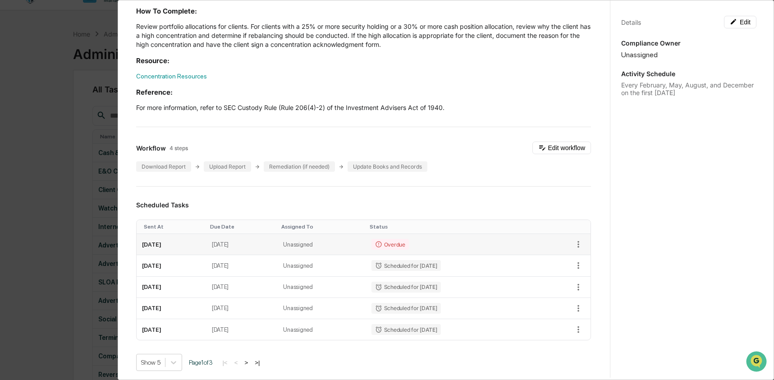
scroll to position [142, 0]
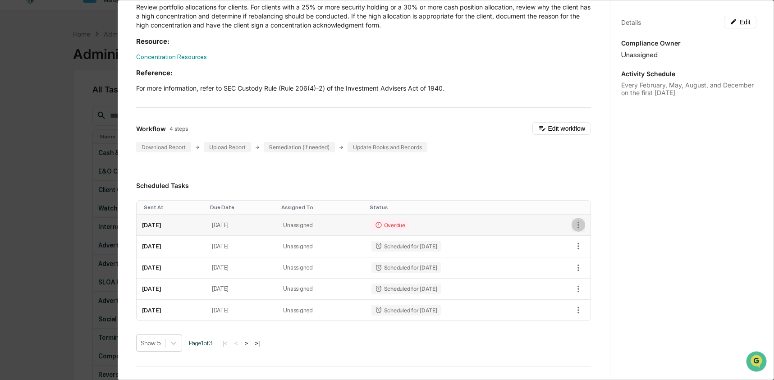
click at [573, 227] on icon "button" at bounding box center [578, 225] width 10 height 10
click at [602, 260] on li "Delete task" at bounding box center [604, 257] width 74 height 17
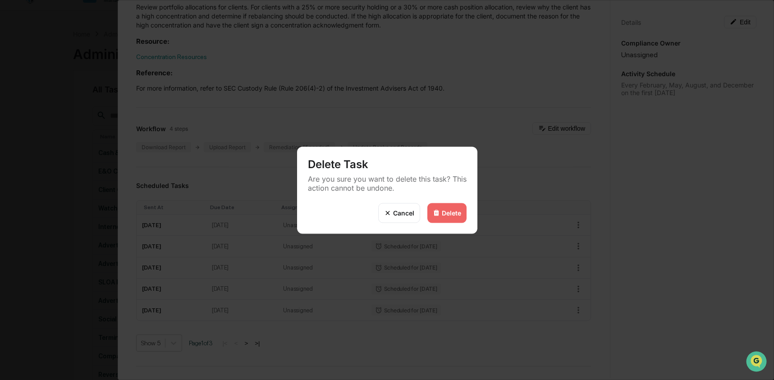
click at [448, 218] on div "Delete" at bounding box center [446, 213] width 39 height 20
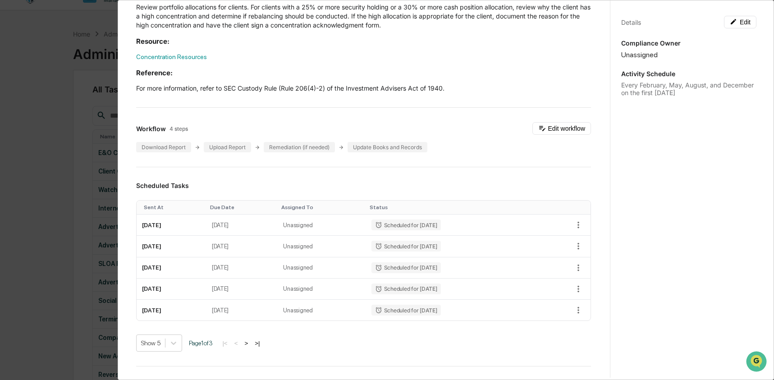
click at [59, 172] on div "Administrator Activity List Cash & Securities Concentration Review Start Task S…" at bounding box center [387, 190] width 774 height 380
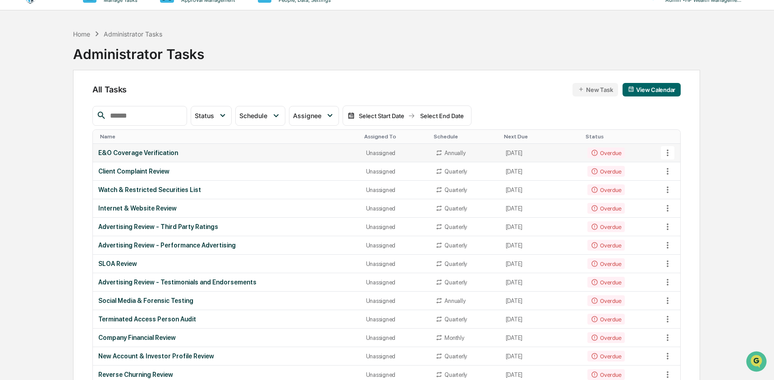
click at [173, 157] on td "E&O Coverage Verification" at bounding box center [227, 153] width 268 height 18
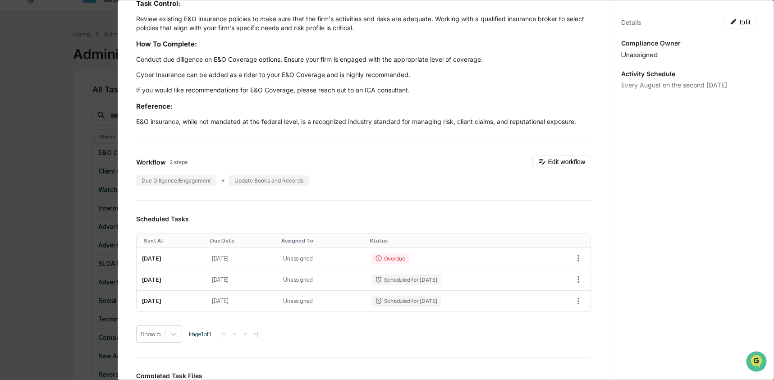
scroll to position [76, 0]
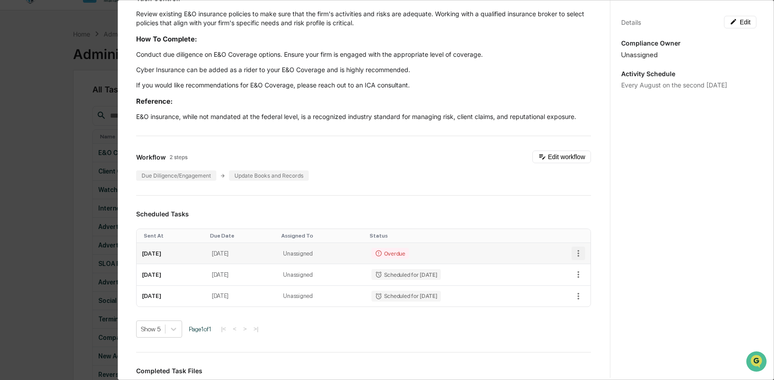
click at [573, 253] on icon "button" at bounding box center [578, 253] width 10 height 10
click at [591, 284] on li "Delete task" at bounding box center [604, 286] width 74 height 17
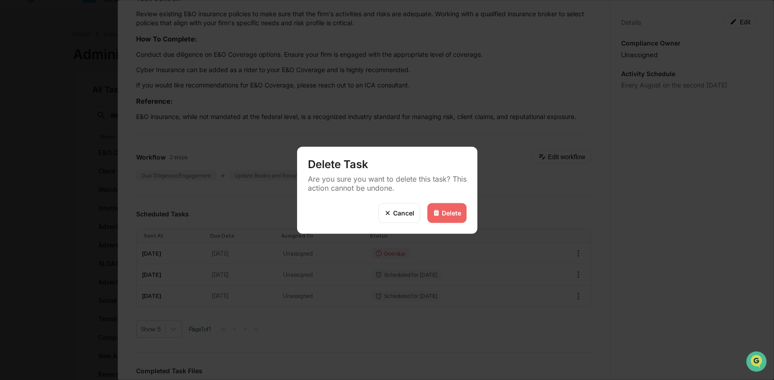
click at [443, 215] on div "Delete" at bounding box center [451, 213] width 19 height 8
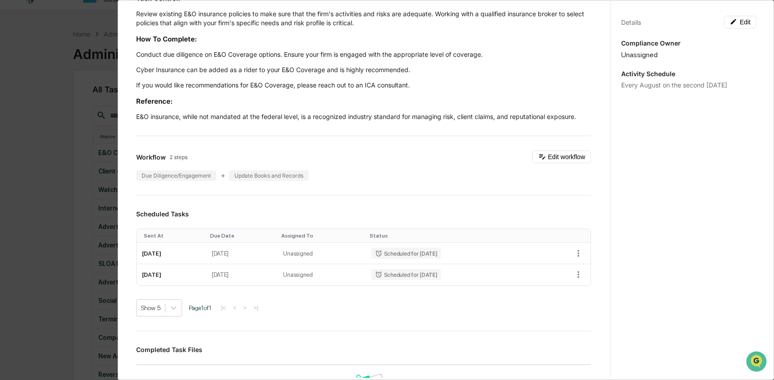
click at [30, 178] on div "Administrator Activity List E&O Coverage Verification Start Task Spawn Task E&O…" at bounding box center [387, 190] width 774 height 380
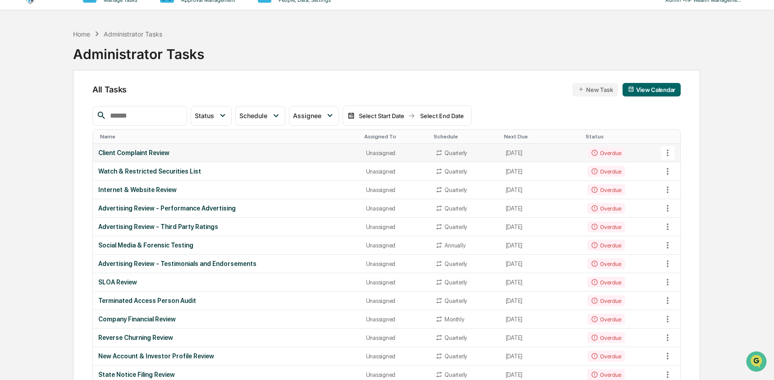
click at [154, 153] on div "Client Complaint Review" at bounding box center [226, 152] width 257 height 7
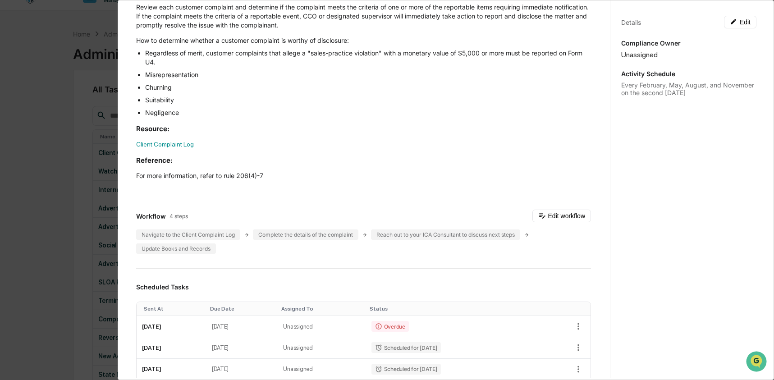
scroll to position [133, 0]
click at [574, 328] on button "button" at bounding box center [578, 326] width 14 height 14
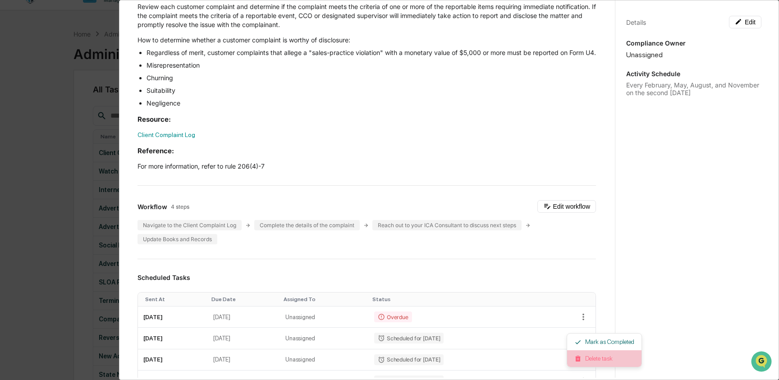
click at [592, 362] on li "Delete task" at bounding box center [604, 358] width 74 height 17
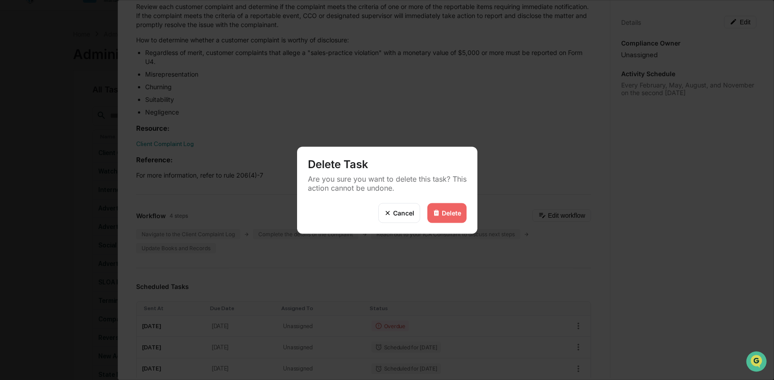
click at [448, 218] on div "Delete" at bounding box center [446, 213] width 39 height 20
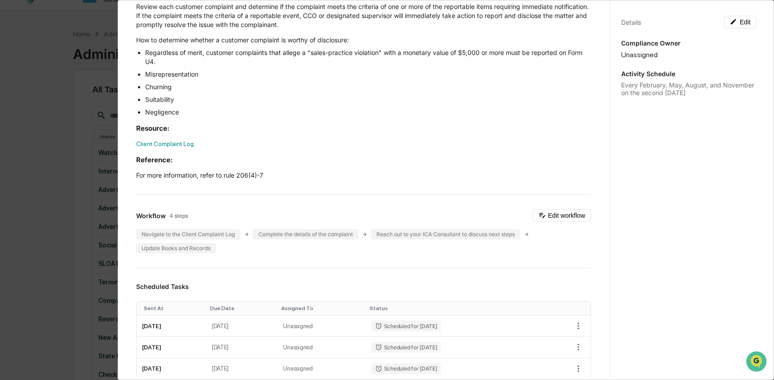
click at [34, 223] on div "Administrator Activity List Client Complaint Review Start Task Spawn Task Clien…" at bounding box center [387, 190] width 774 height 380
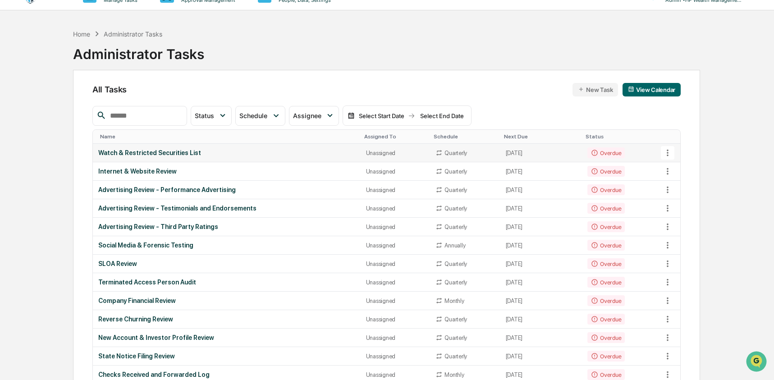
click at [167, 159] on td "Watch & Restricted Securities List" at bounding box center [227, 153] width 268 height 18
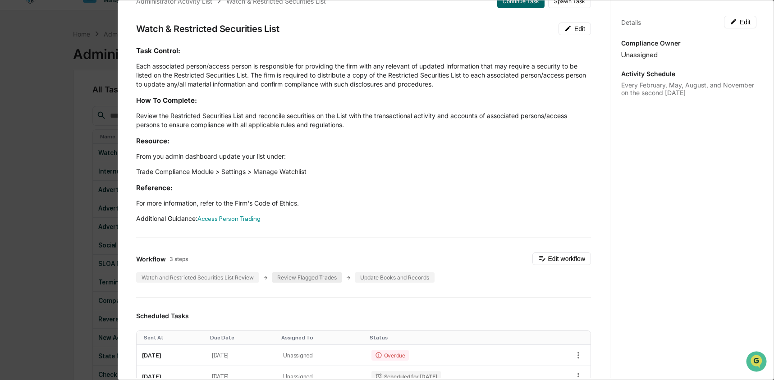
scroll to position [148, 0]
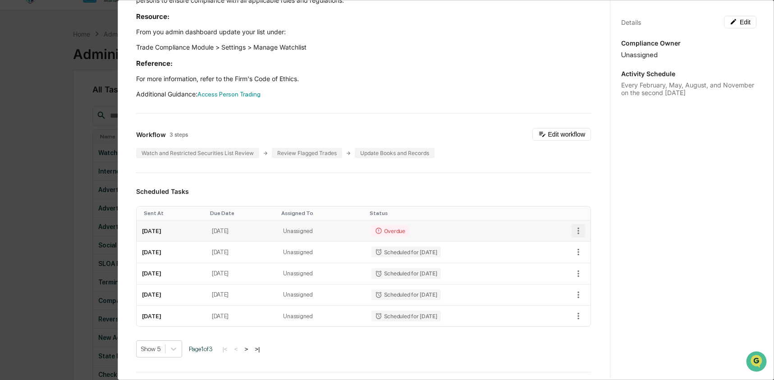
click at [573, 232] on icon "button" at bounding box center [578, 231] width 10 height 10
click at [590, 266] on li "Delete task" at bounding box center [604, 263] width 74 height 17
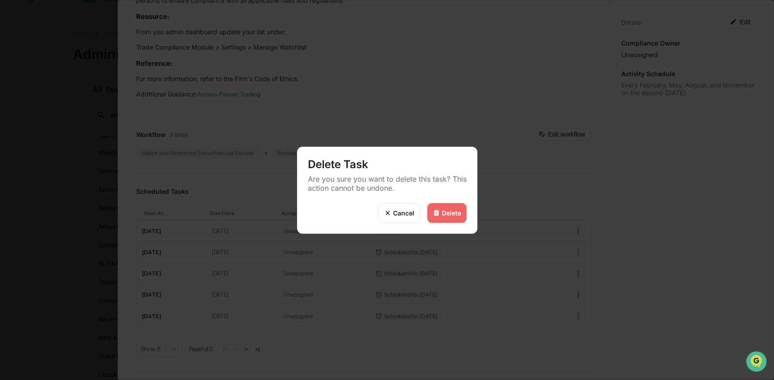
click at [451, 215] on div "Delete" at bounding box center [451, 213] width 19 height 8
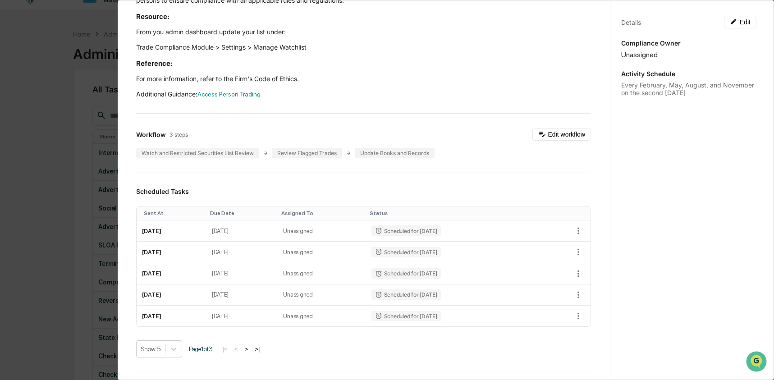
click at [91, 192] on div "Administrator Activity List Watch & Restricted Securities List Start Task Spawn…" at bounding box center [387, 190] width 774 height 380
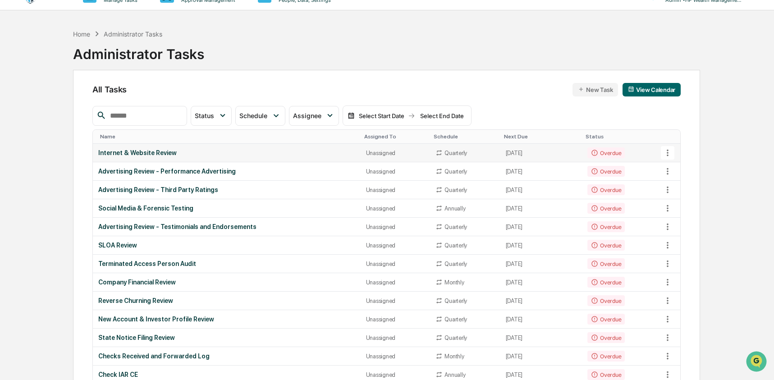
click at [133, 160] on td "Internet & Website Review" at bounding box center [227, 153] width 268 height 18
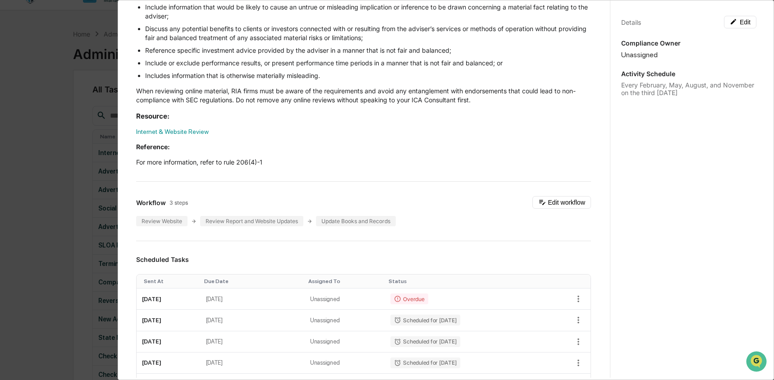
scroll to position [208, 0]
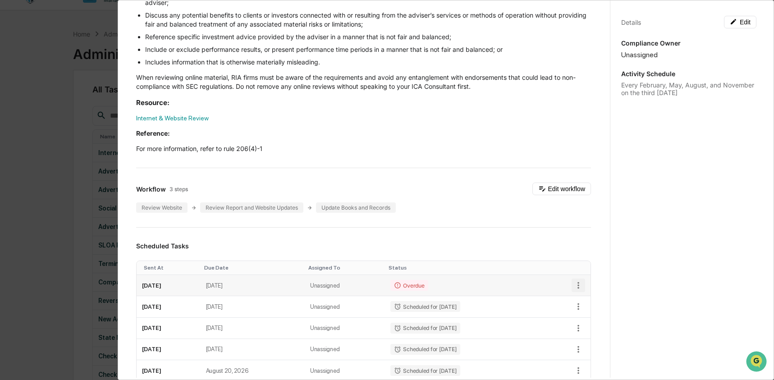
click at [573, 285] on icon "button" at bounding box center [578, 285] width 10 height 10
click at [579, 317] on img at bounding box center [577, 318] width 7 height 7
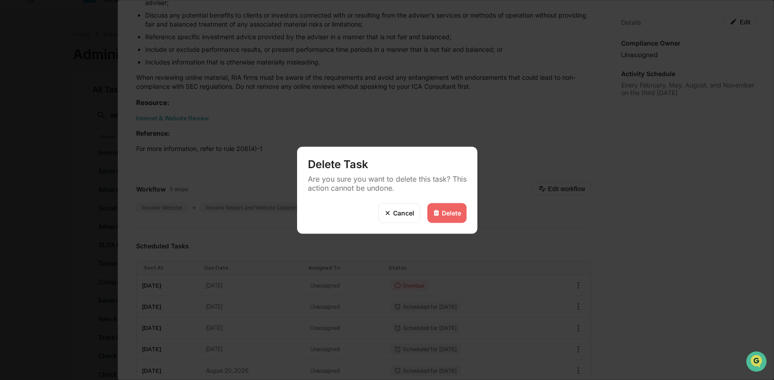
click at [458, 219] on div "Delete" at bounding box center [446, 213] width 39 height 20
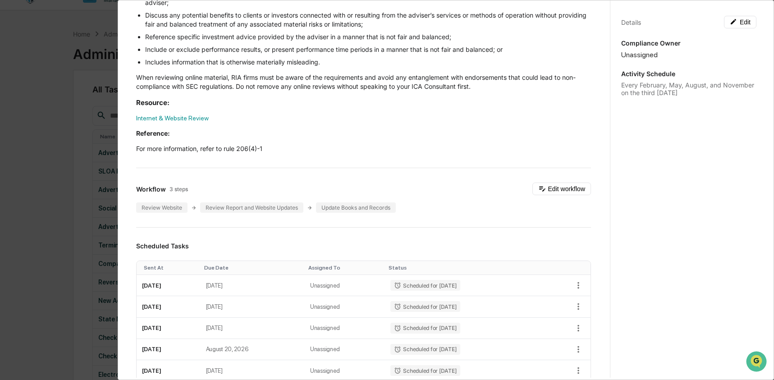
click at [66, 209] on div "Administrator Activity List Internet & Website Review Start Task Spawn Task Int…" at bounding box center [387, 190] width 774 height 380
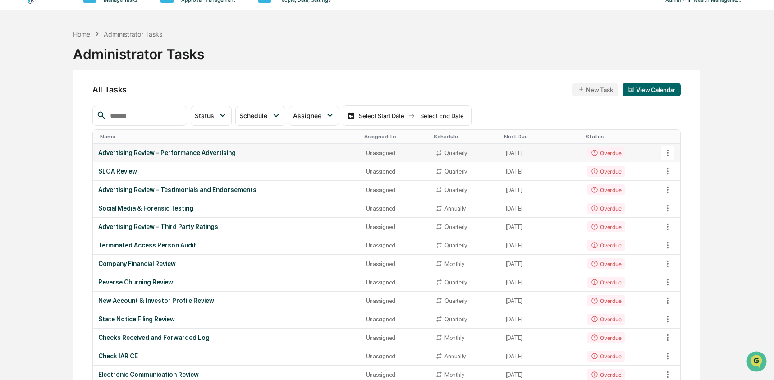
click at [147, 151] on div "Advertising Review - Performance Advertising" at bounding box center [226, 152] width 257 height 7
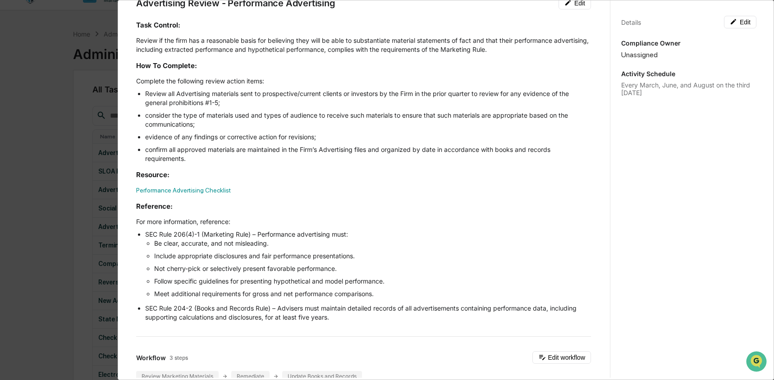
scroll to position [281, 0]
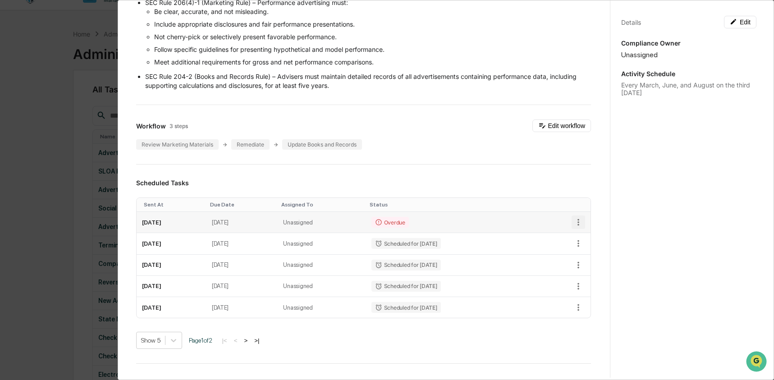
click at [577, 224] on icon "button" at bounding box center [578, 222] width 2 height 7
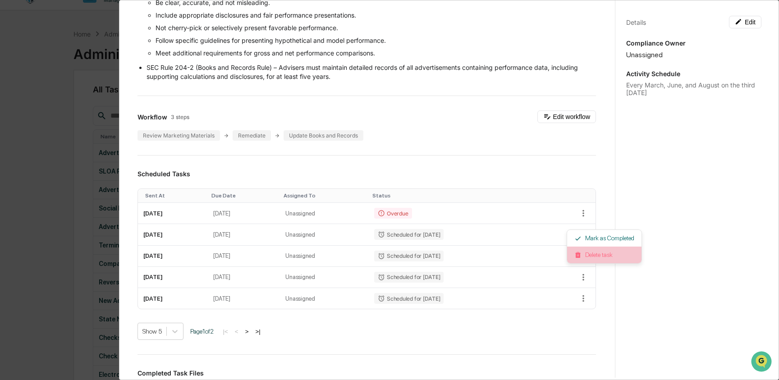
click at [581, 258] on img at bounding box center [577, 254] width 7 height 7
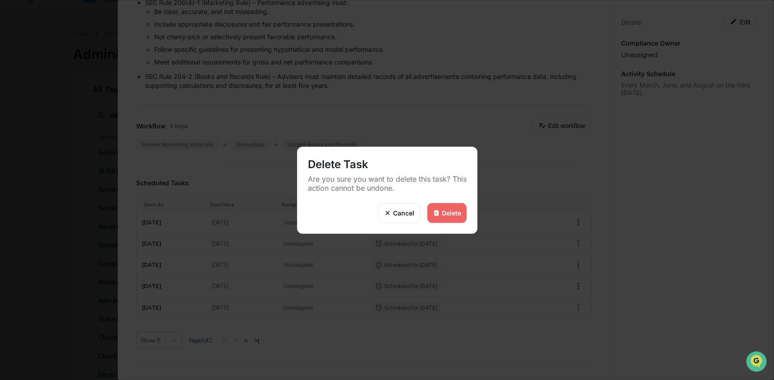
click at [450, 211] on div "Delete" at bounding box center [451, 213] width 19 height 8
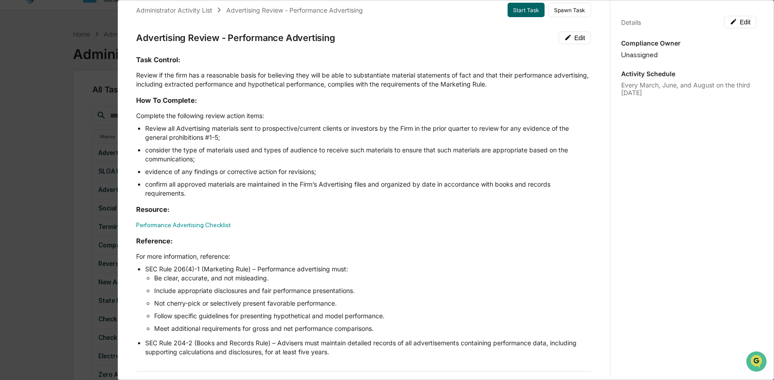
scroll to position [15, 0]
click at [53, 174] on div "Administrator Activity List Advertising Review - Performance Advertising Start …" at bounding box center [387, 190] width 774 height 380
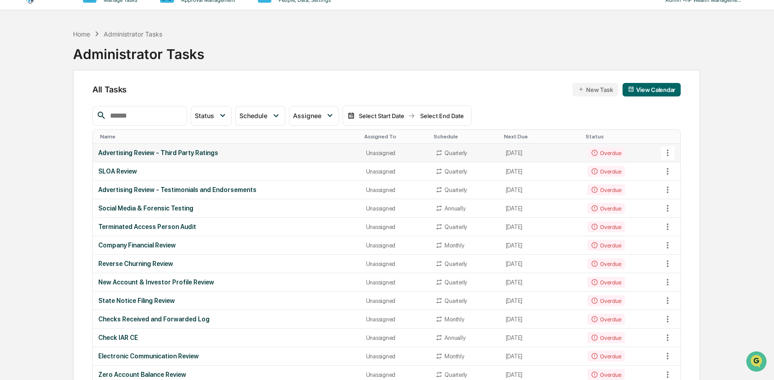
click at [185, 152] on div "Advertising Review - Third Party Ratings" at bounding box center [226, 152] width 257 height 7
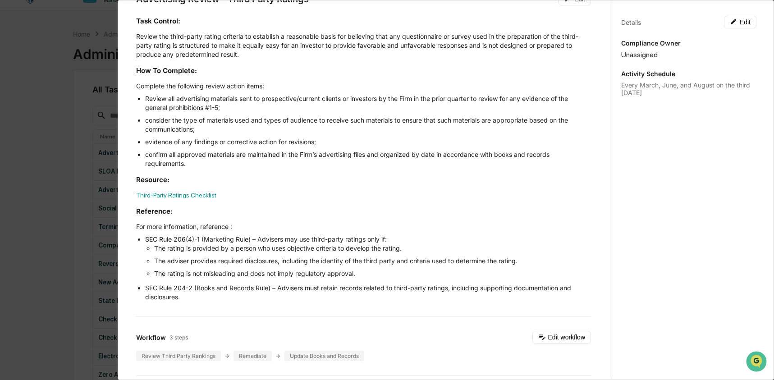
scroll to position [283, 0]
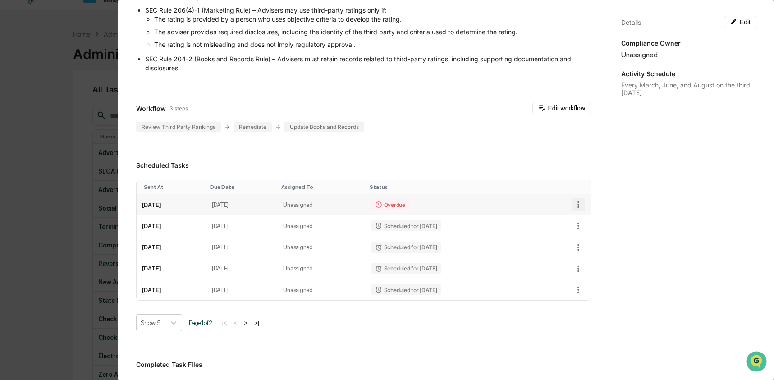
click at [573, 201] on icon "button" at bounding box center [578, 205] width 10 height 10
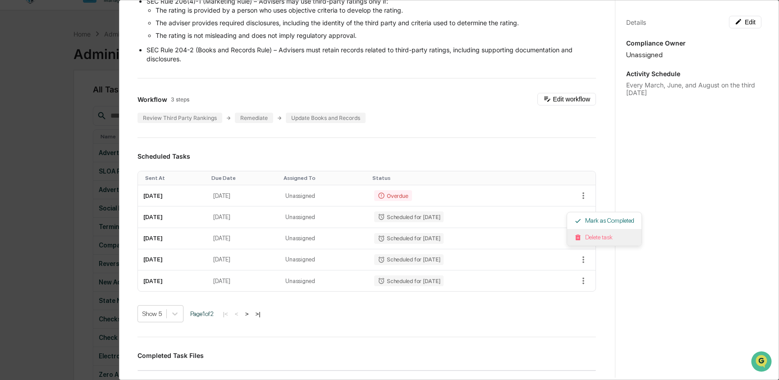
click at [608, 235] on li "Delete task" at bounding box center [604, 237] width 74 height 17
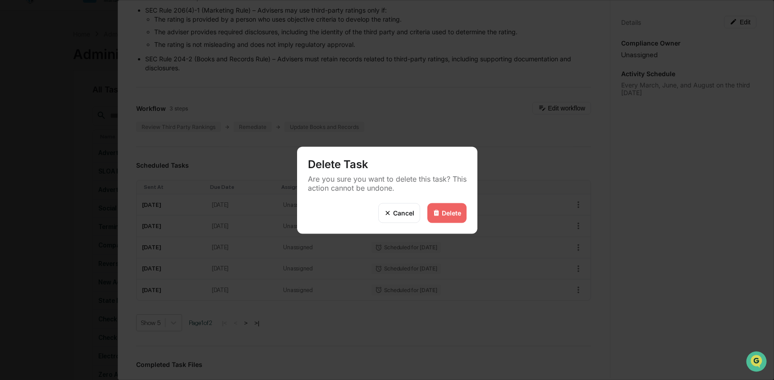
click at [453, 211] on div "Delete" at bounding box center [451, 213] width 19 height 8
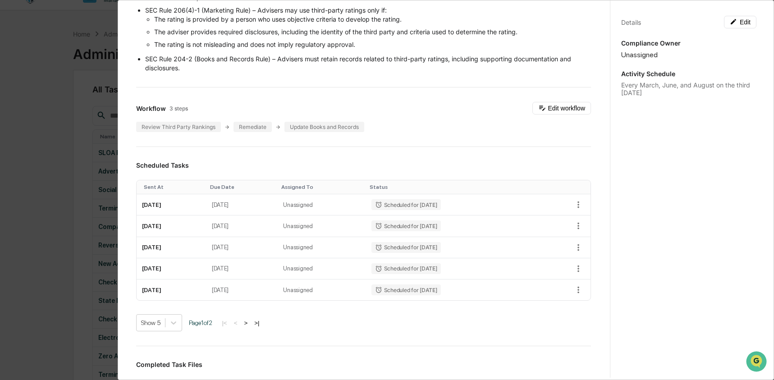
click at [48, 199] on div "Administrator Activity List Advertising Review - Third Party Ratings Start Task…" at bounding box center [387, 190] width 774 height 380
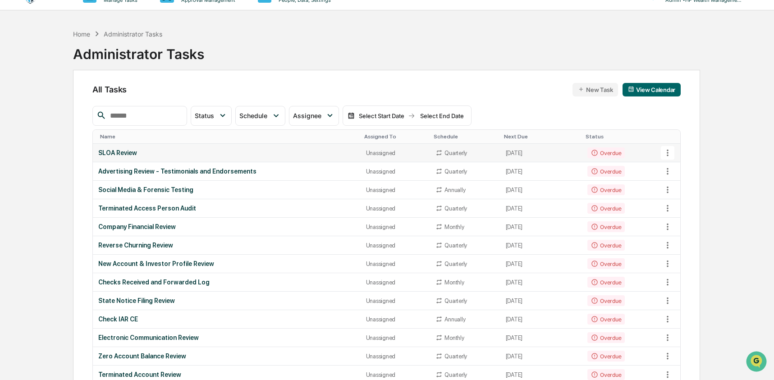
click at [193, 154] on div "SLOA Review" at bounding box center [226, 152] width 257 height 7
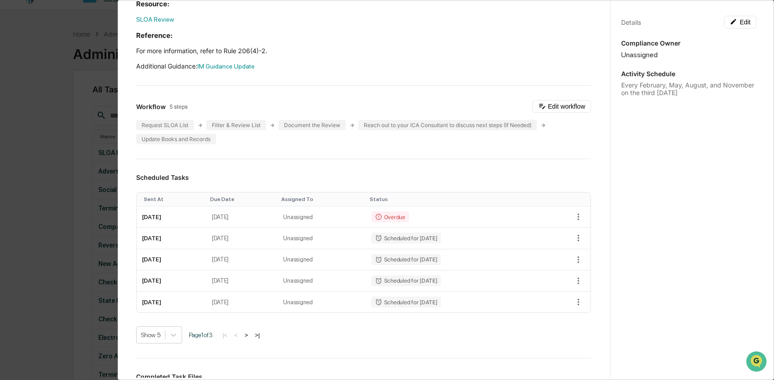
scroll to position [193, 0]
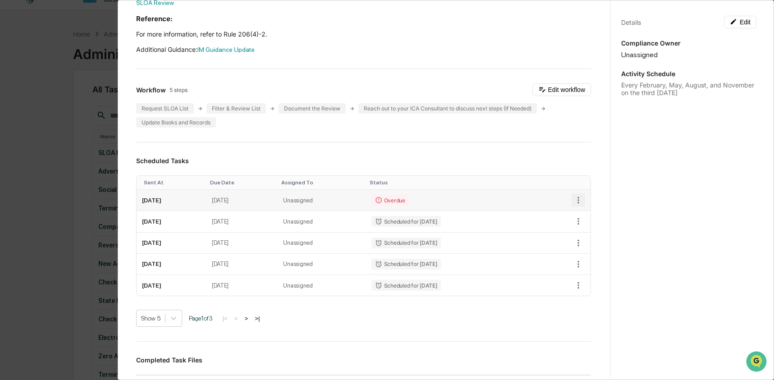
click at [577, 203] on icon "button" at bounding box center [578, 200] width 2 height 7
click at [577, 226] on li "Delete task" at bounding box center [604, 232] width 74 height 17
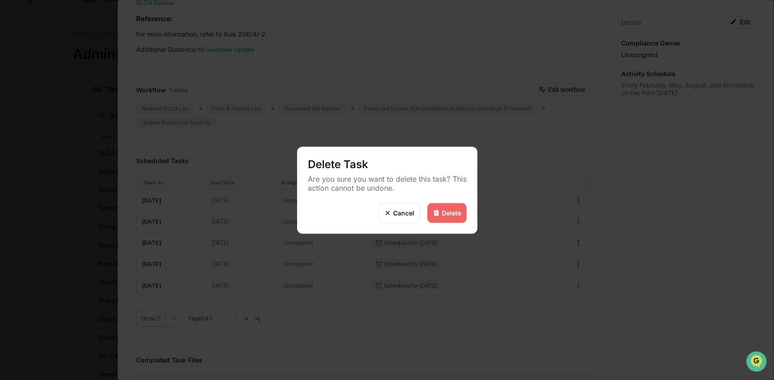
click at [468, 215] on div "Cancel Delete" at bounding box center [387, 218] width 180 height 31
click at [433, 215] on img at bounding box center [436, 212] width 7 height 7
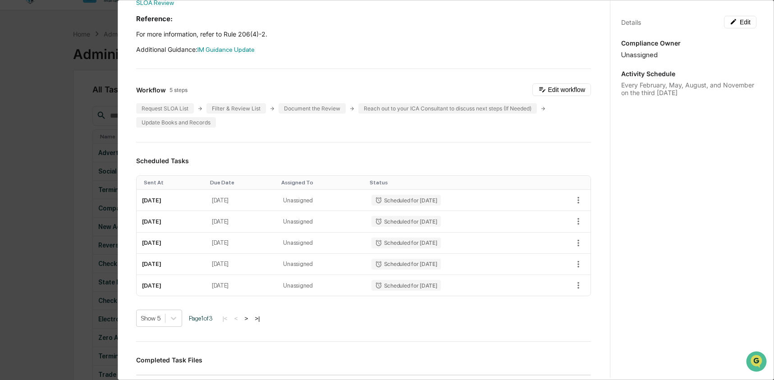
click at [51, 127] on div "Administrator Activity List SLOA Review Start Task Spawn Task SLOA Review Edit …" at bounding box center [387, 190] width 774 height 380
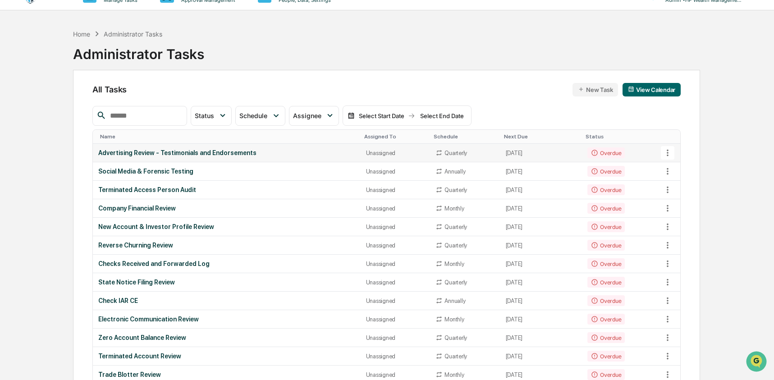
click at [227, 161] on td "Advertising Review - Testimonials and Endorsements" at bounding box center [227, 153] width 268 height 18
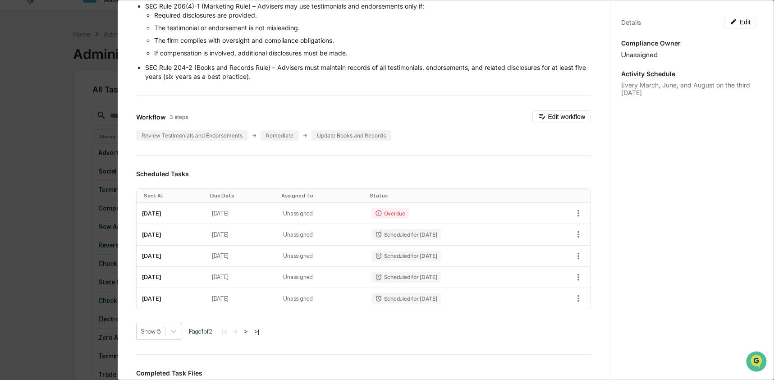
scroll to position [277, 0]
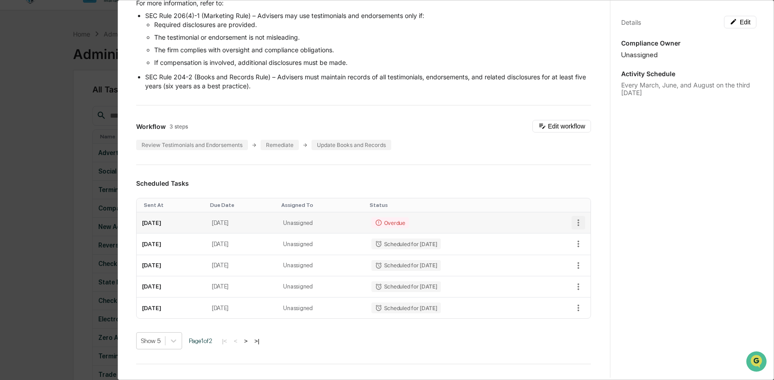
click at [571, 228] on button "button" at bounding box center [578, 223] width 14 height 14
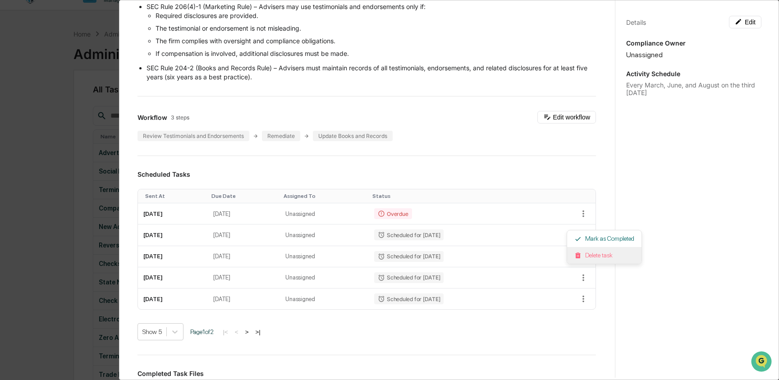
click at [572, 256] on li "Delete task" at bounding box center [604, 255] width 74 height 17
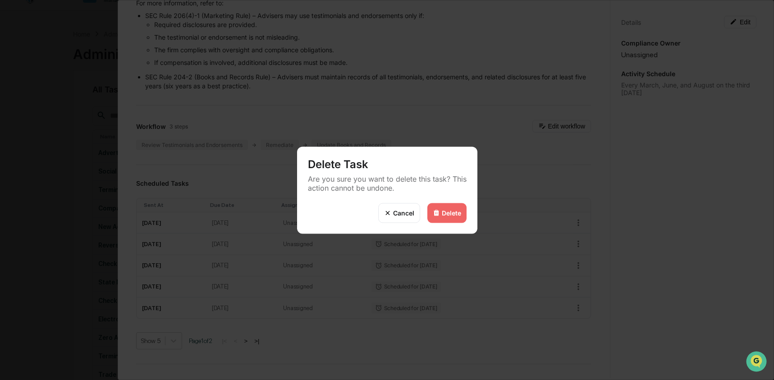
click at [438, 217] on div "Delete" at bounding box center [446, 213] width 39 height 20
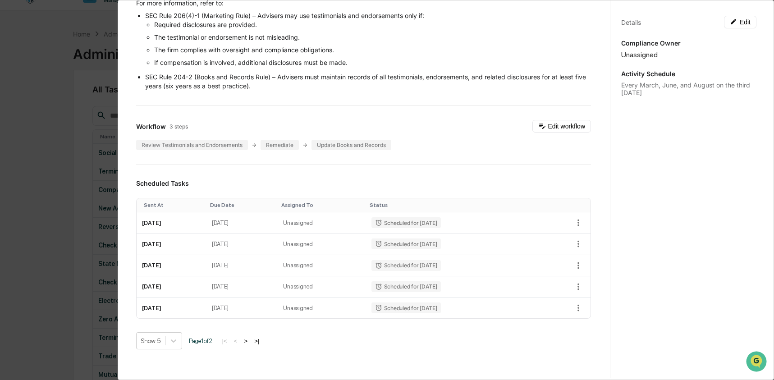
click at [49, 210] on div "Administrator Activity List Advertising Review - Testimonials and Endorsements …" at bounding box center [387, 190] width 774 height 380
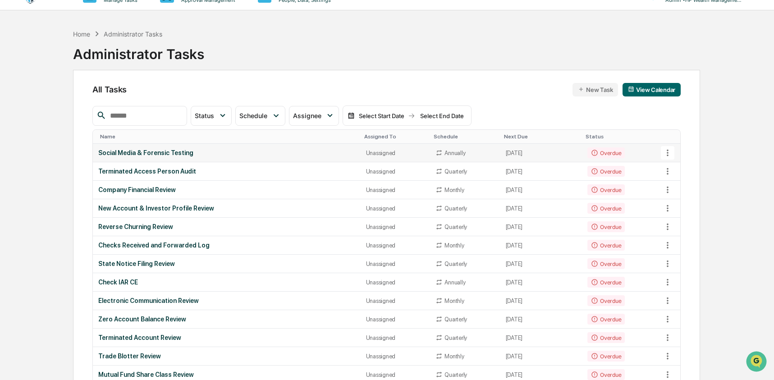
click at [667, 155] on icon at bounding box center [667, 153] width 10 height 10
click at [688, 200] on li "Delete Task" at bounding box center [702, 202] width 72 height 17
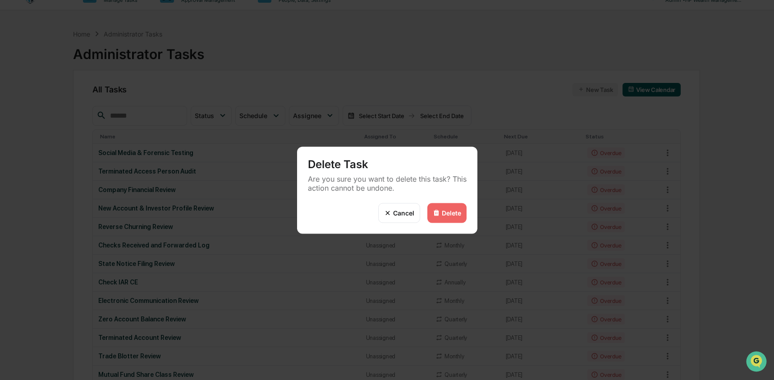
click at [457, 221] on div "Delete" at bounding box center [446, 213] width 39 height 20
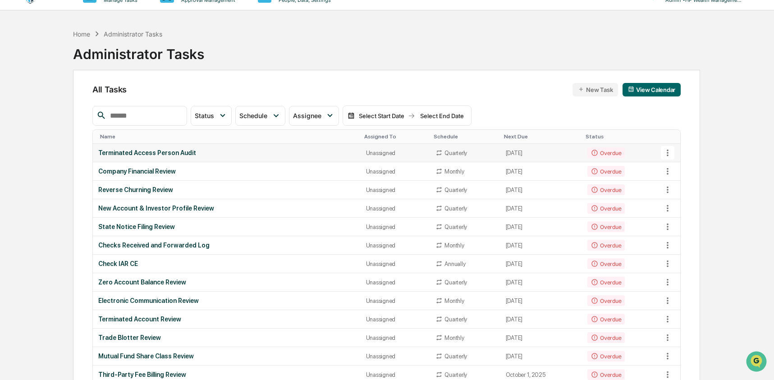
click at [320, 151] on div "Terminated Access Person Audit" at bounding box center [226, 152] width 257 height 7
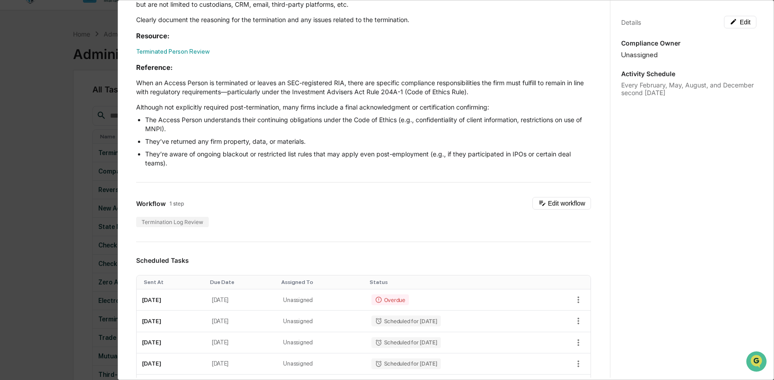
scroll to position [158, 0]
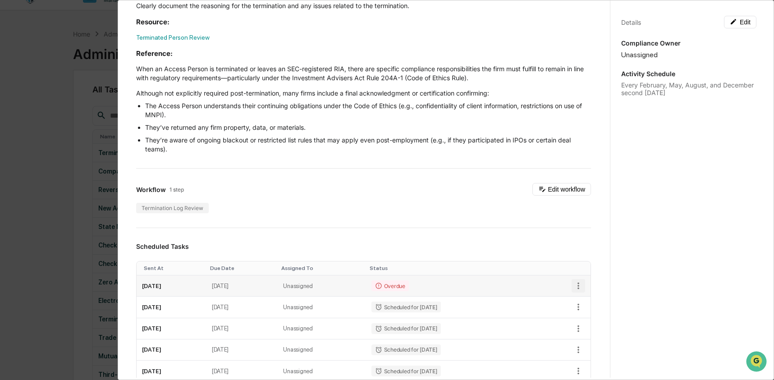
click at [573, 285] on icon "button" at bounding box center [578, 286] width 10 height 10
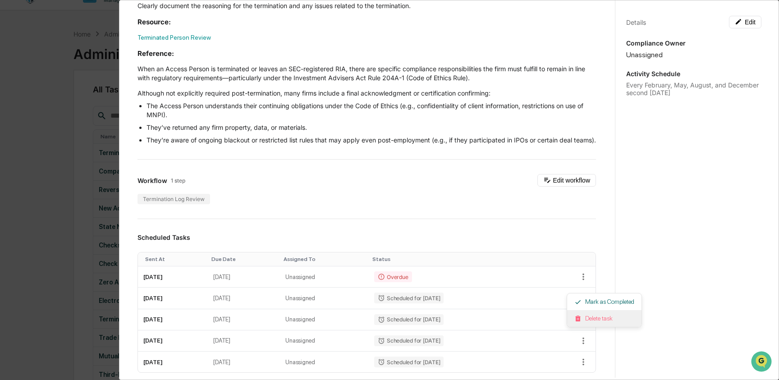
click at [585, 315] on li "Delete task" at bounding box center [604, 318] width 74 height 17
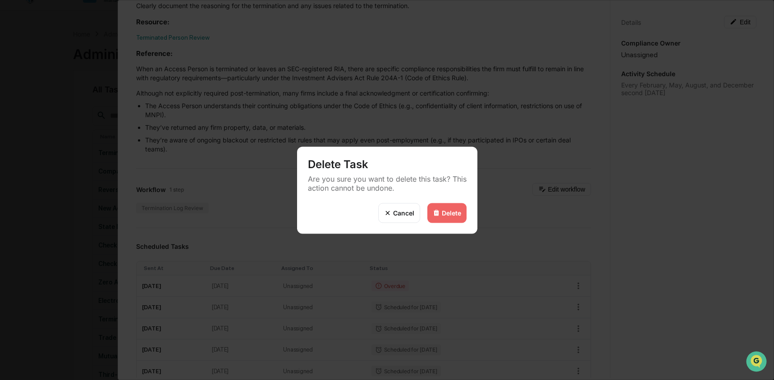
click at [443, 209] on div "Delete" at bounding box center [451, 213] width 19 height 8
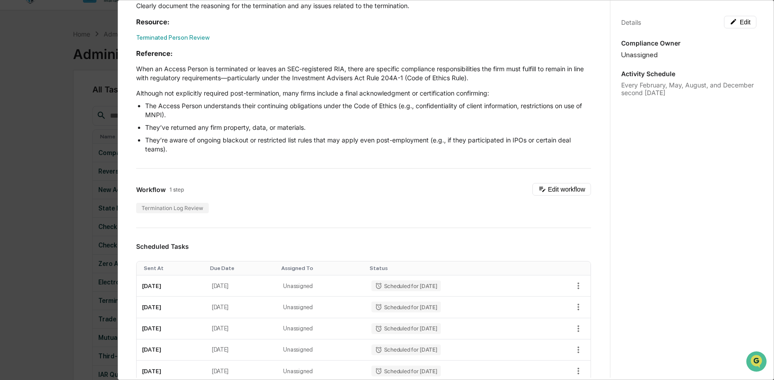
click at [41, 175] on div "Administrator Activity List Terminated Access Person Audit Start Task Spawn Tas…" at bounding box center [387, 190] width 774 height 380
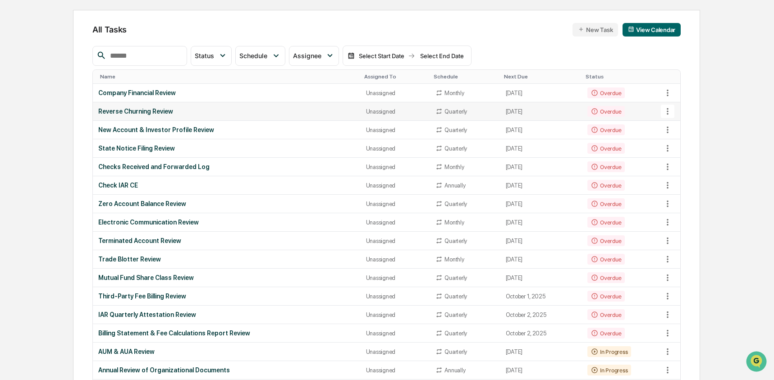
scroll to position [0, 0]
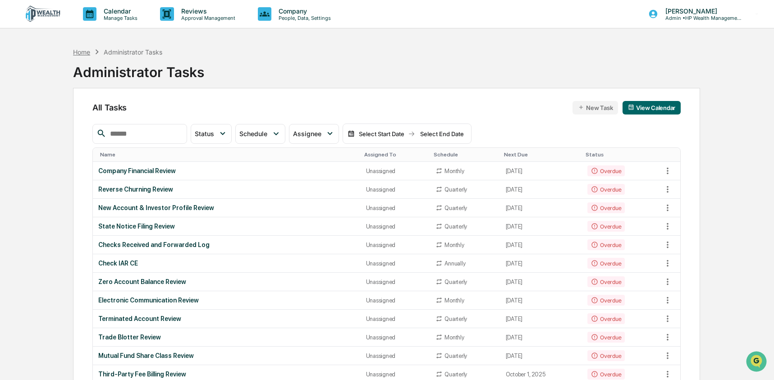
click at [79, 53] on div "Home" at bounding box center [81, 52] width 17 height 8
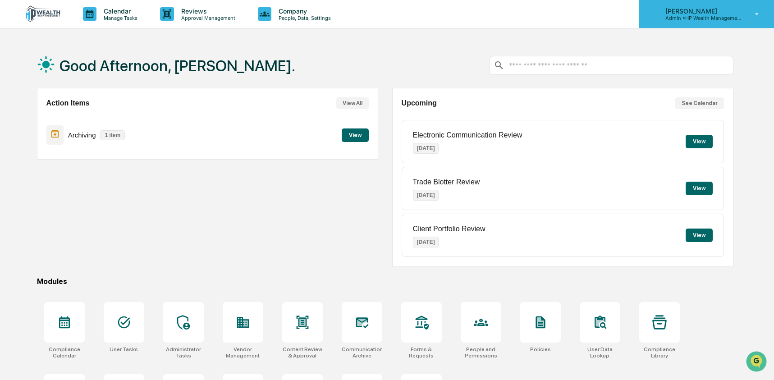
click at [681, 18] on p "Admin • HP Wealth Management, LLC" at bounding box center [700, 18] width 84 height 6
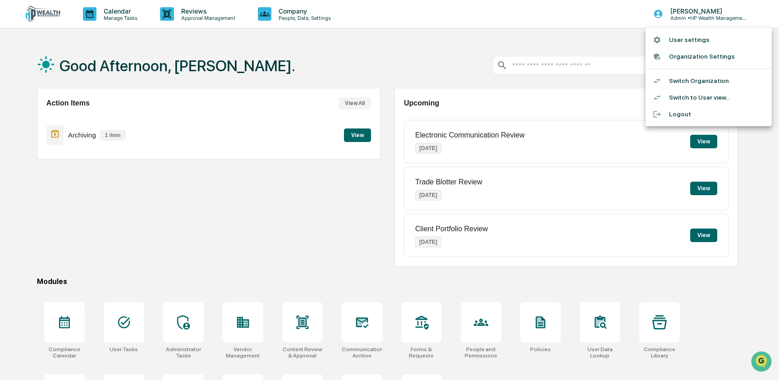
click at [710, 77] on li "Switch Organization" at bounding box center [708, 81] width 126 height 17
